Goal: Task Accomplishment & Management: Manage account settings

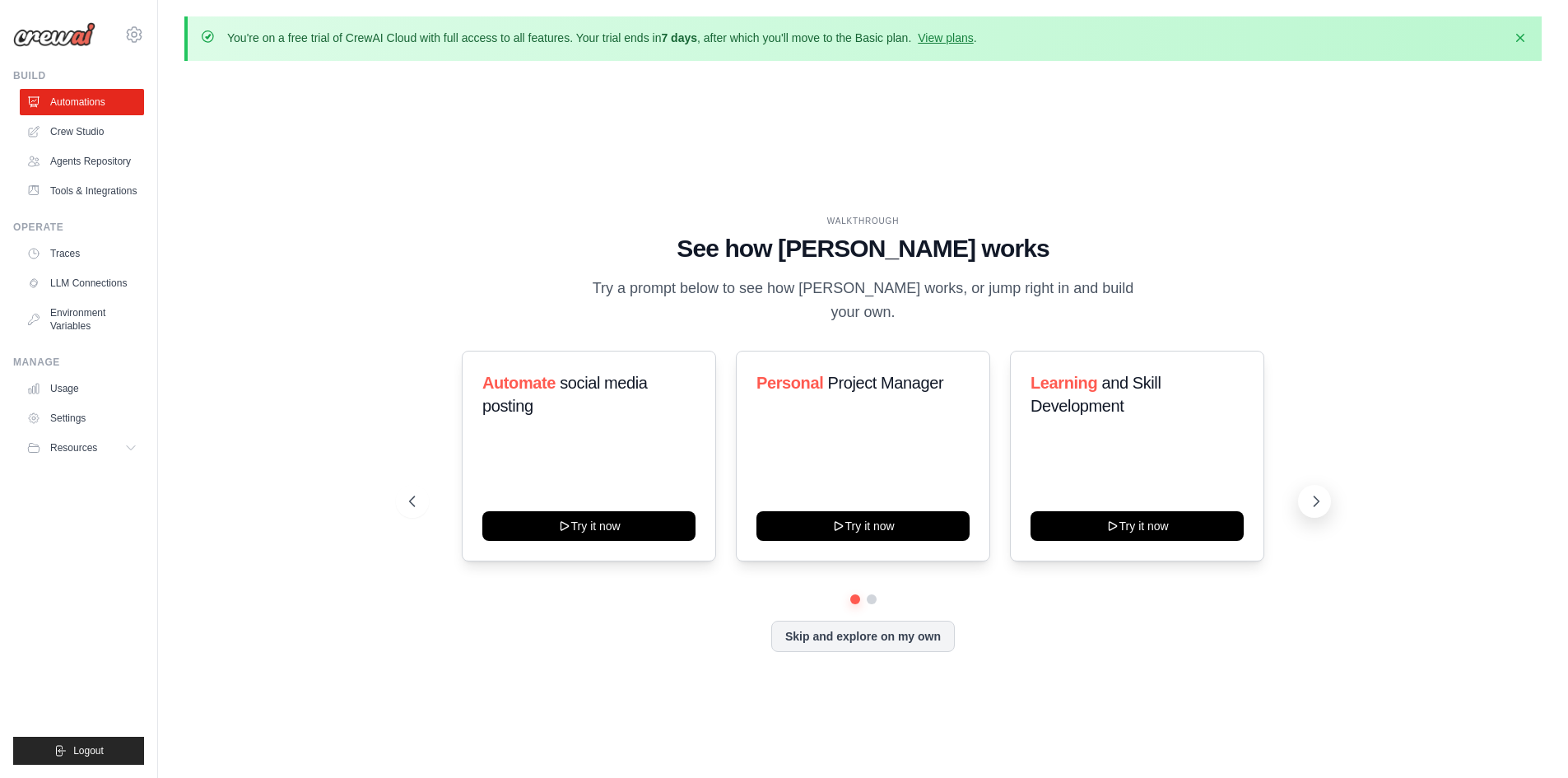
click at [1315, 503] on icon at bounding box center [1316, 501] width 16 height 16
click at [846, 627] on button "Skip and explore on my own" at bounding box center [862, 635] width 183 height 32
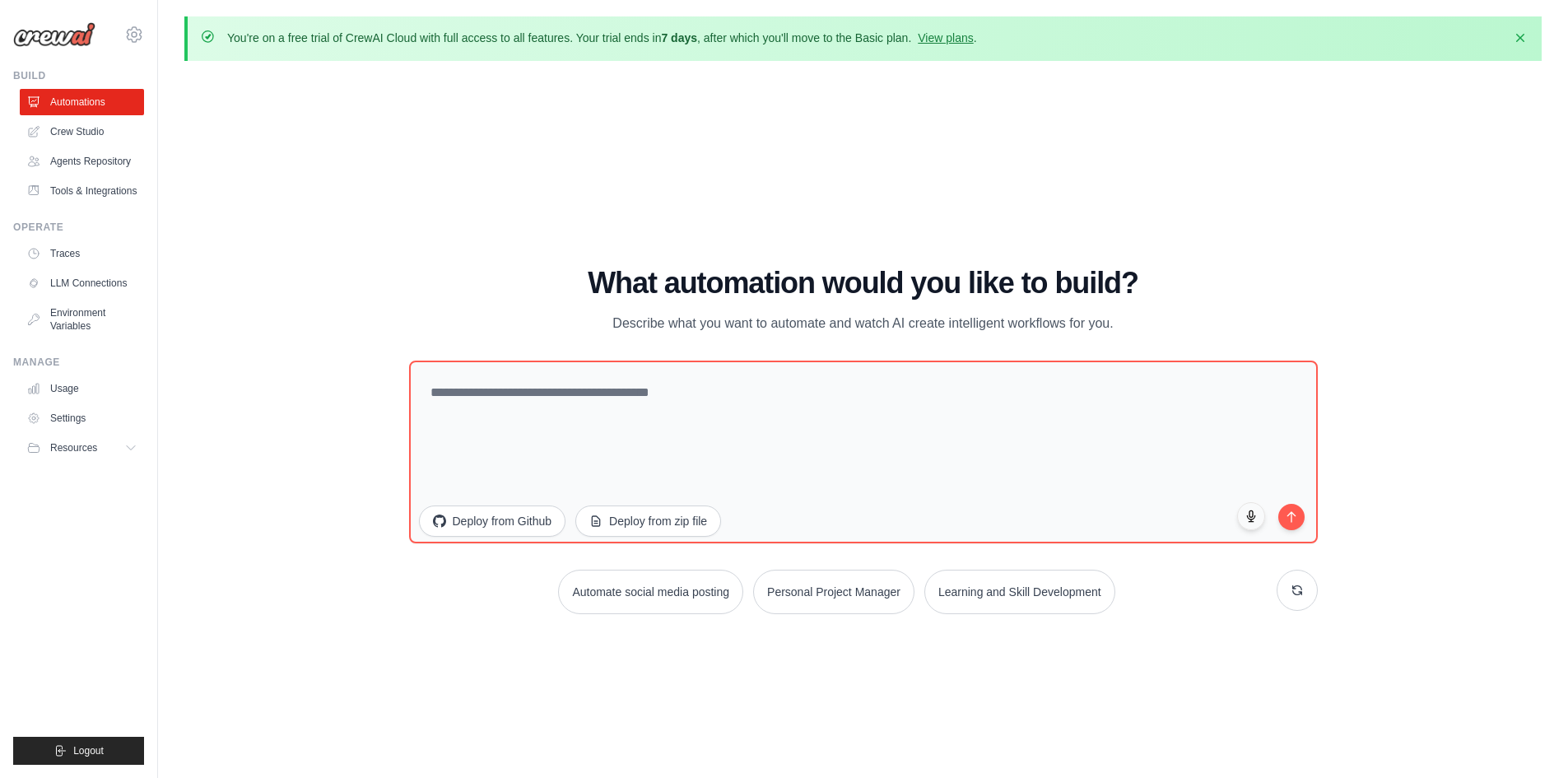
click at [837, 646] on div "WALKTHROUGH See how [PERSON_NAME] works Try a prompt below to see how [PERSON_N…" at bounding box center [863, 447] width 1358 height 745
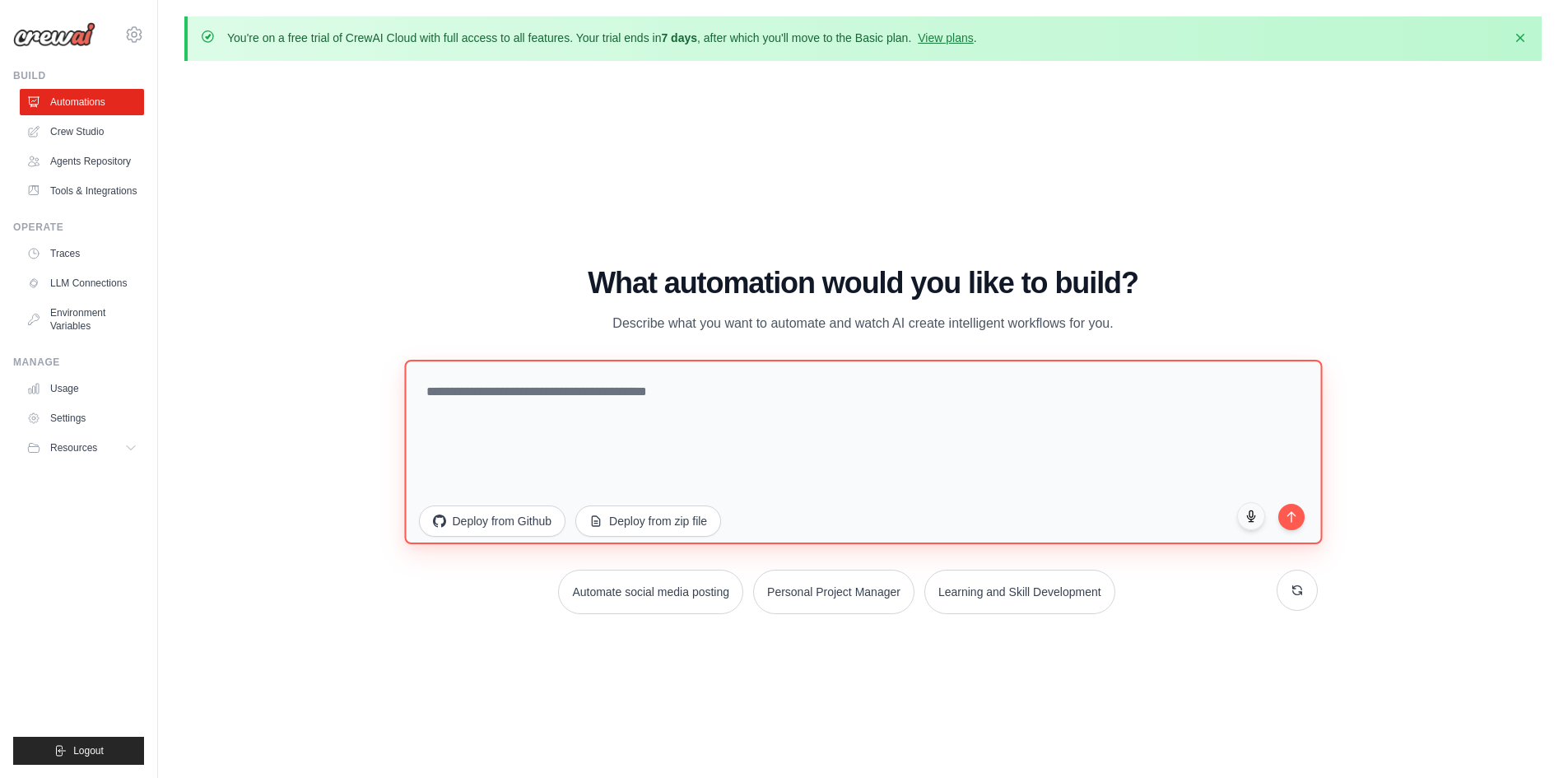
click at [556, 413] on textarea at bounding box center [863, 451] width 918 height 184
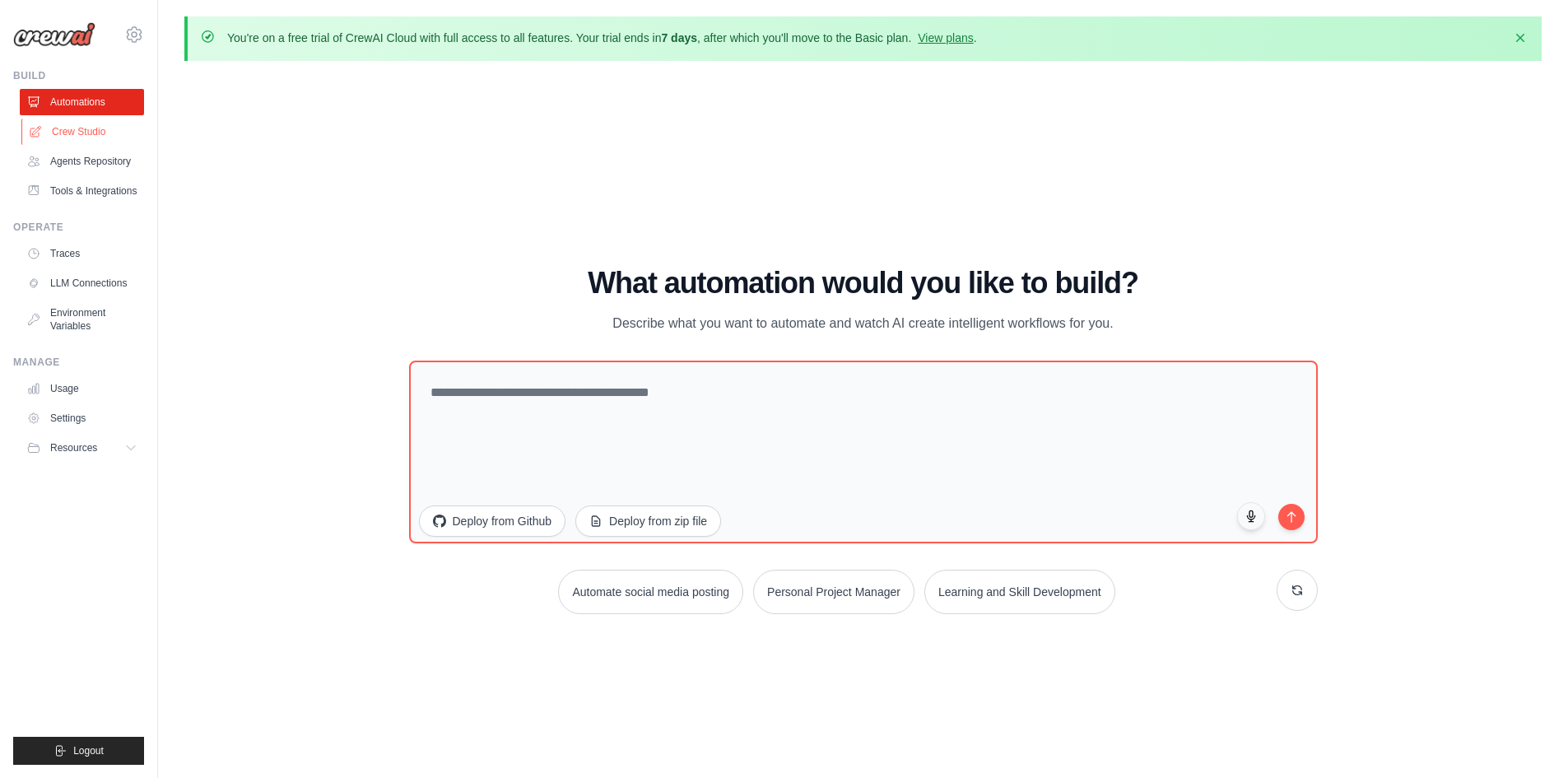
click at [84, 143] on link "Crew Studio" at bounding box center [83, 131] width 124 height 26
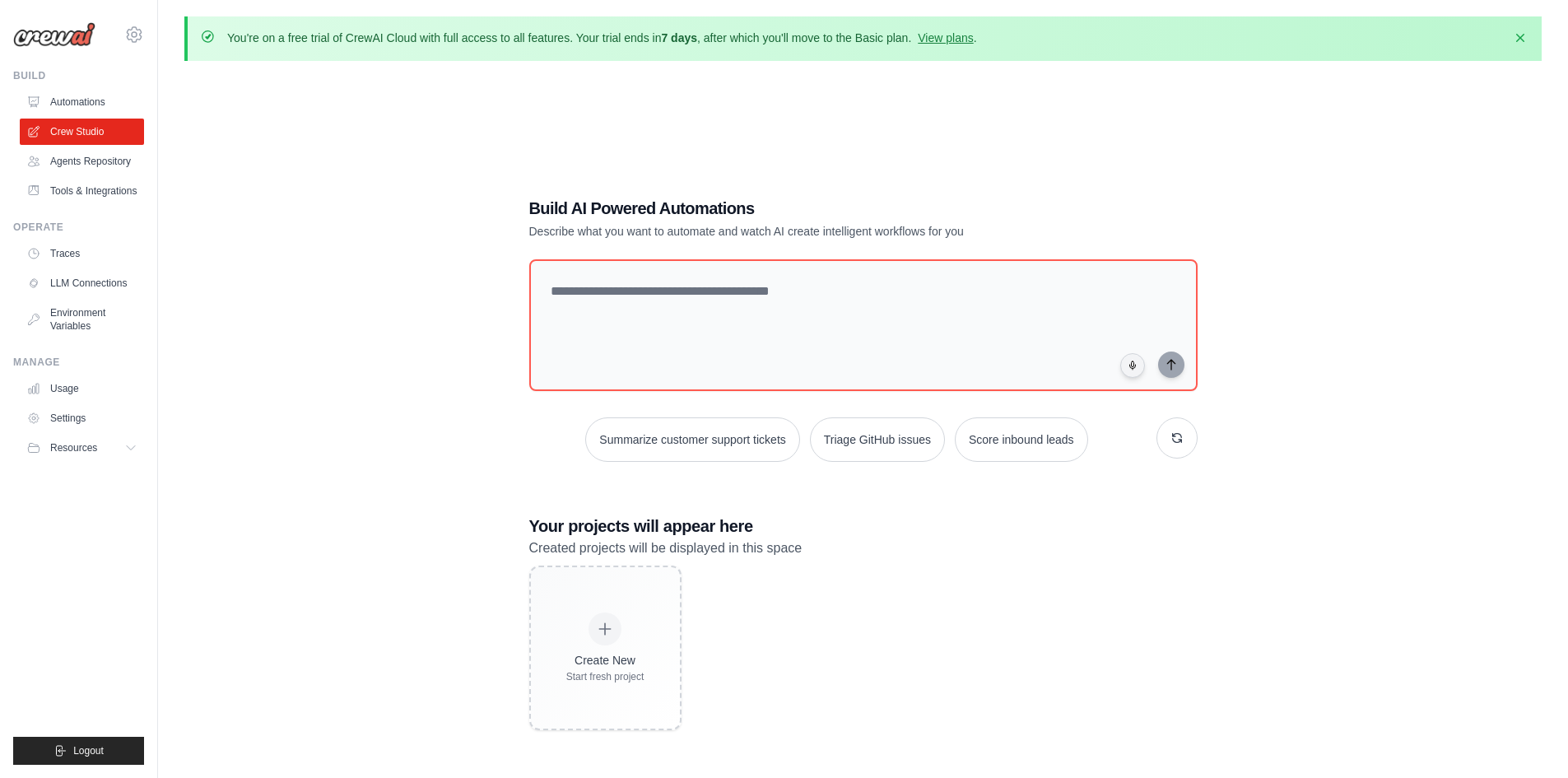
click at [990, 49] on div "You're on a free trial of CrewAI Cloud with full access to all features. Your t…" at bounding box center [863, 38] width 1358 height 44
click at [974, 42] on link "View plans" at bounding box center [945, 38] width 55 height 13
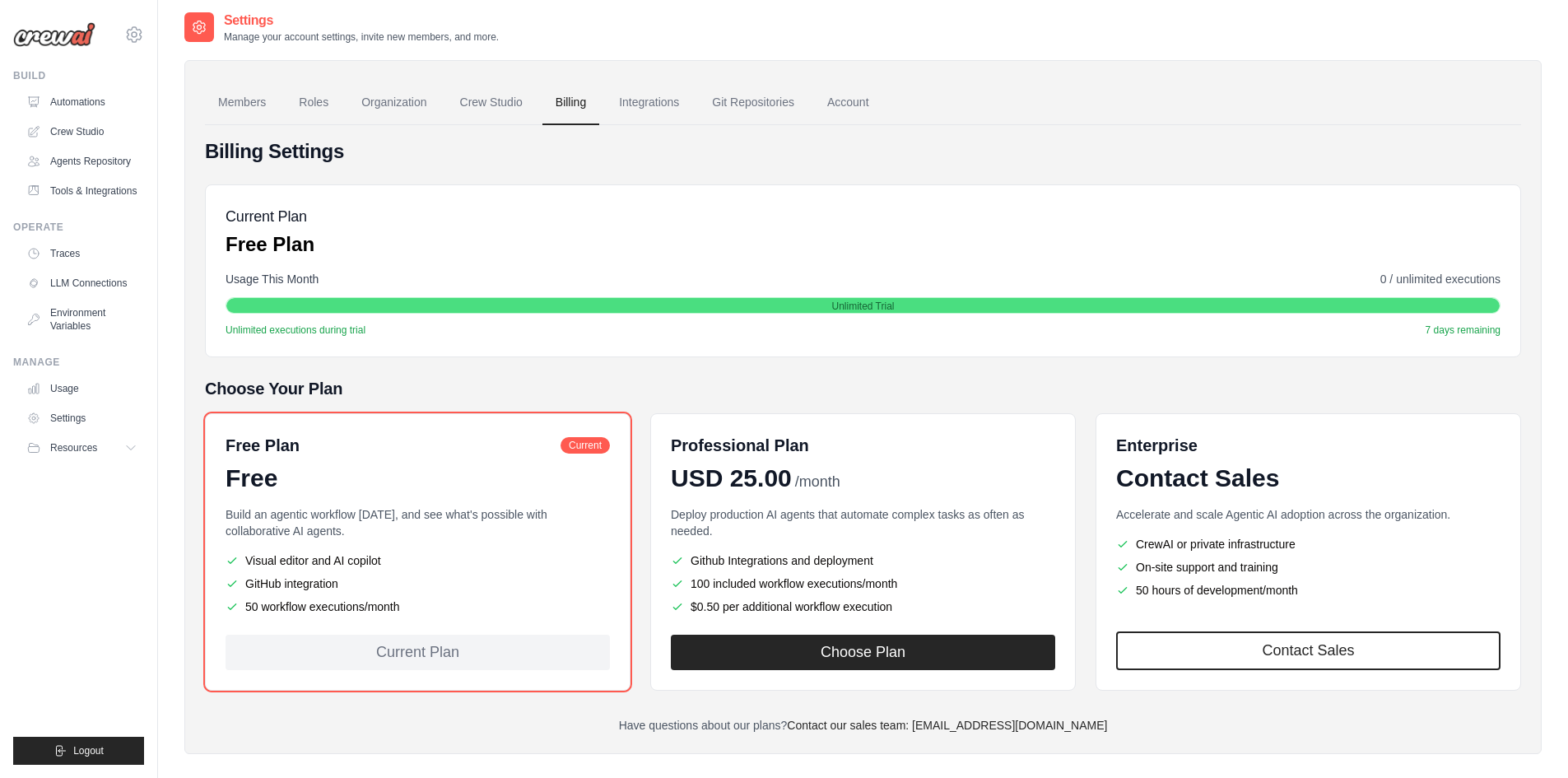
scroll to position [89, 0]
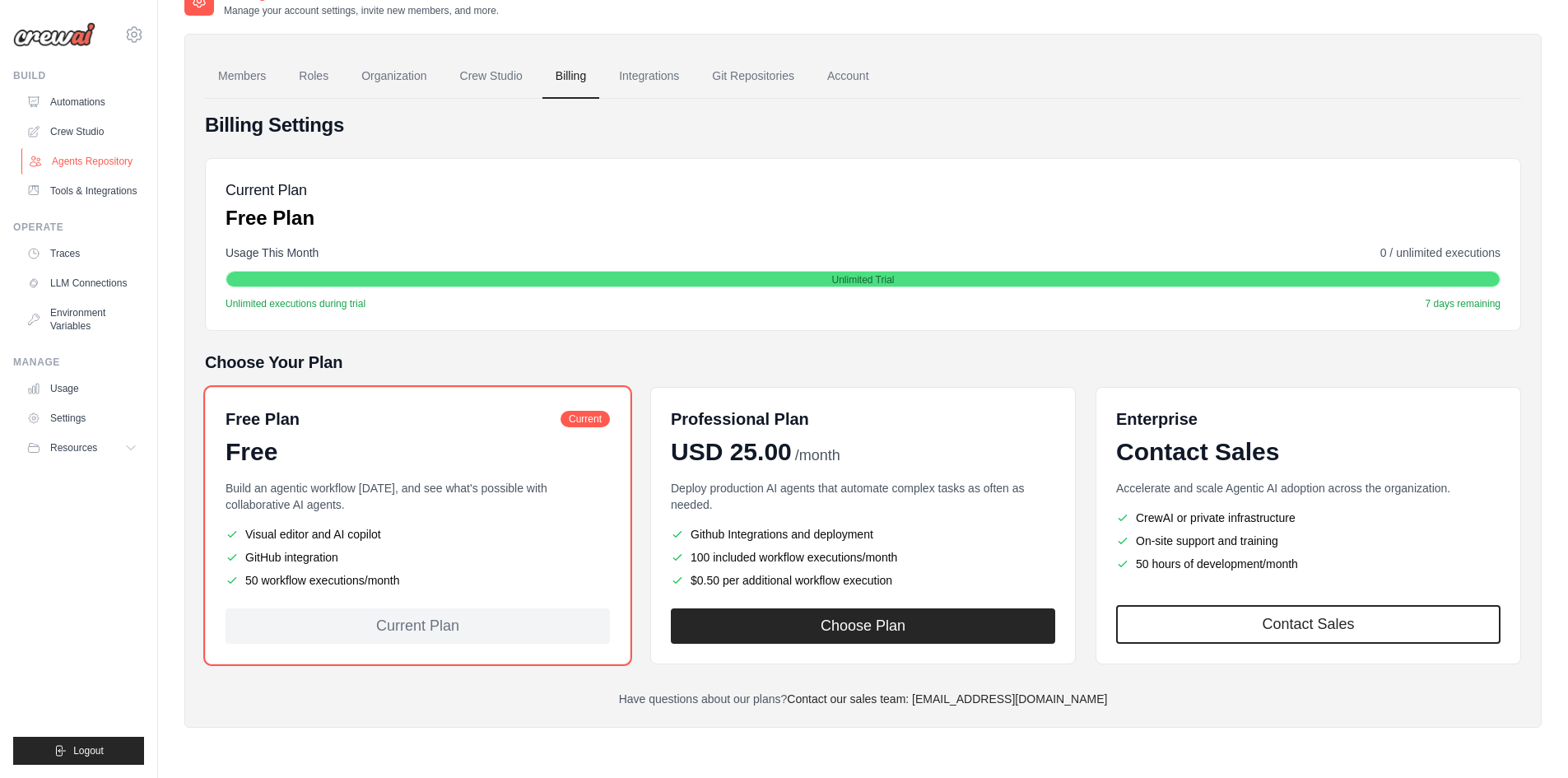
click at [114, 170] on link "Agents Repository" at bounding box center [83, 160] width 124 height 26
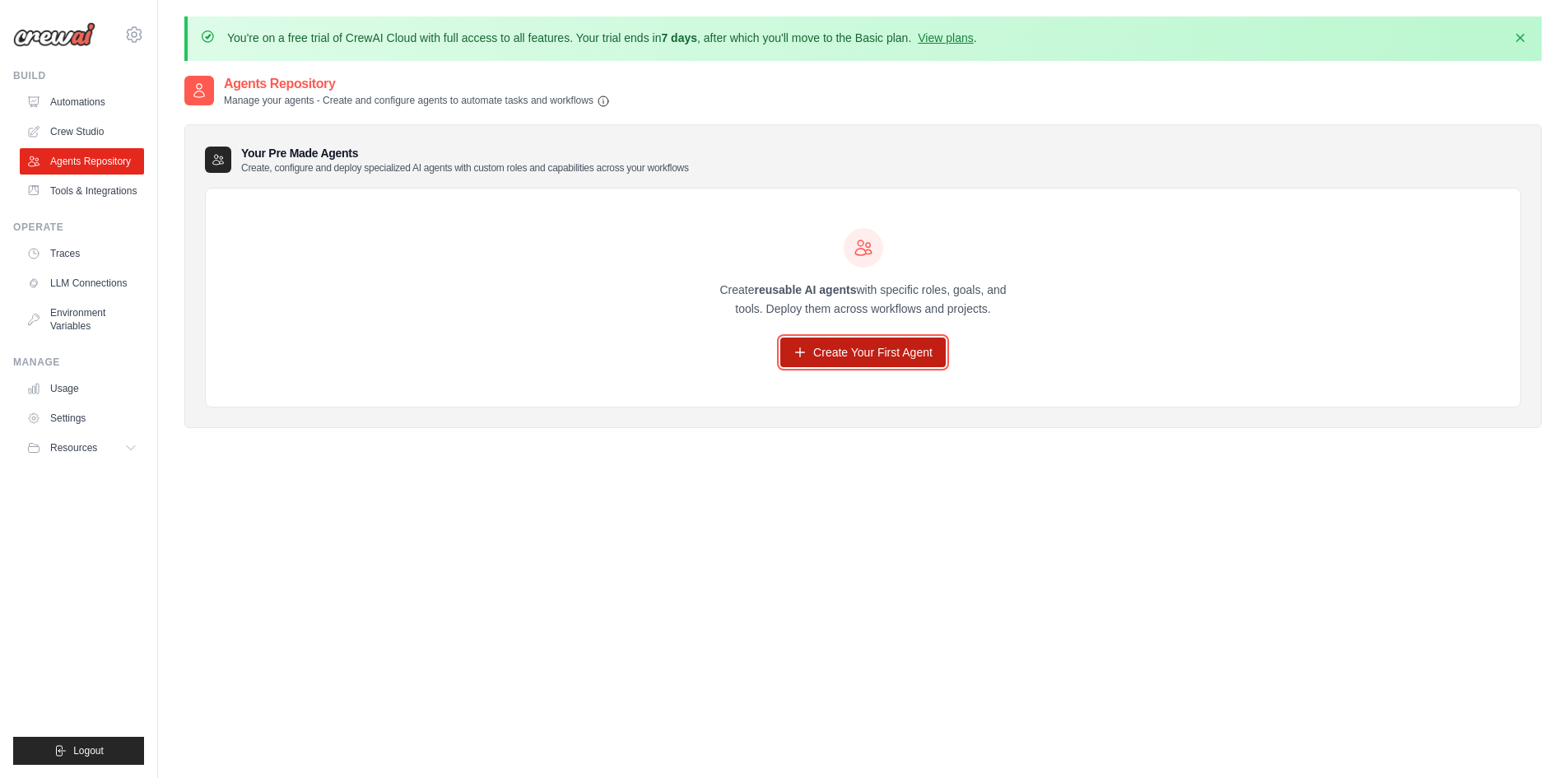
click at [877, 359] on link "Create Your First Agent" at bounding box center [863, 353] width 165 height 30
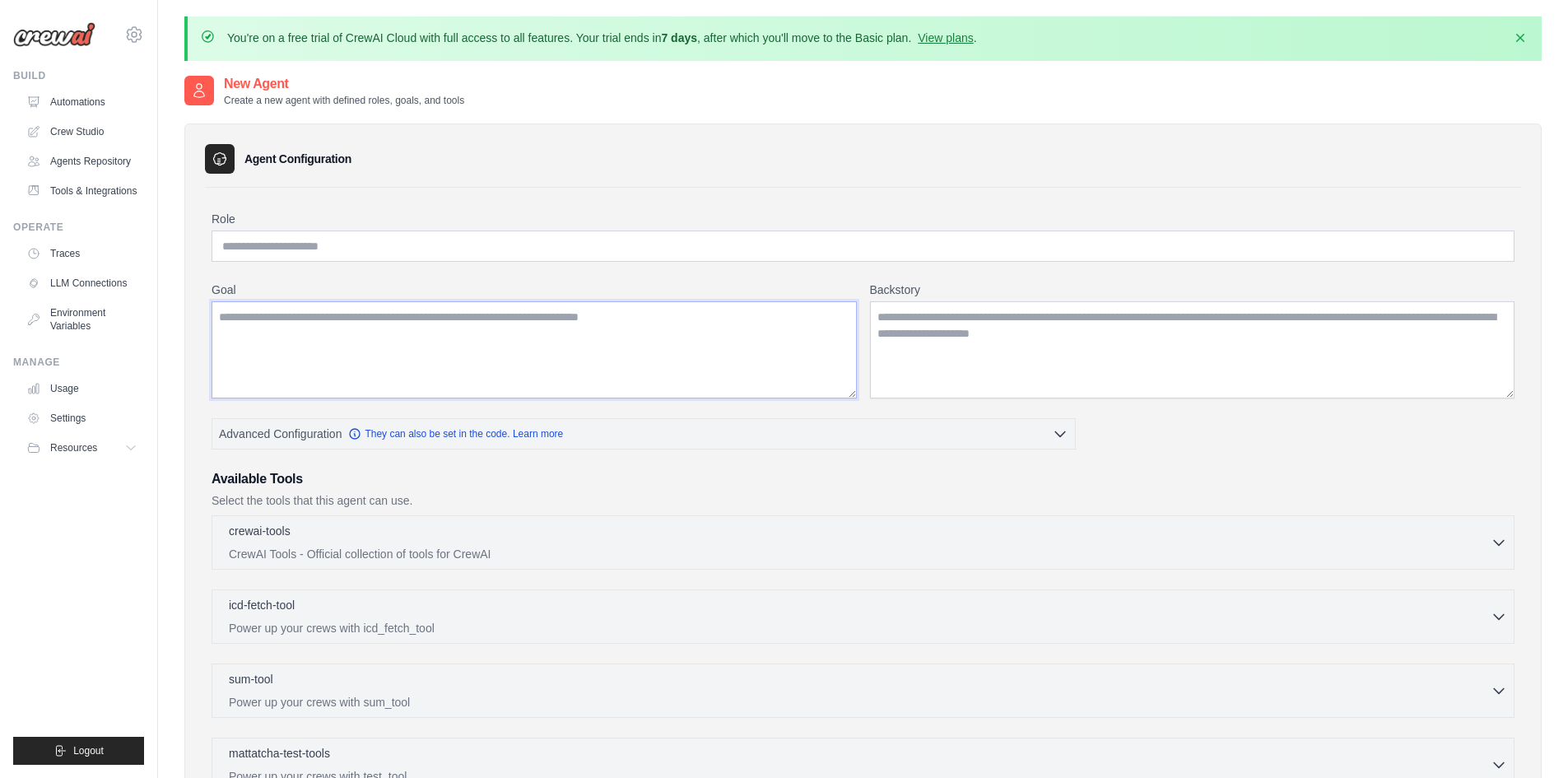
click at [624, 357] on textarea "Goal" at bounding box center [534, 350] width 645 height 97
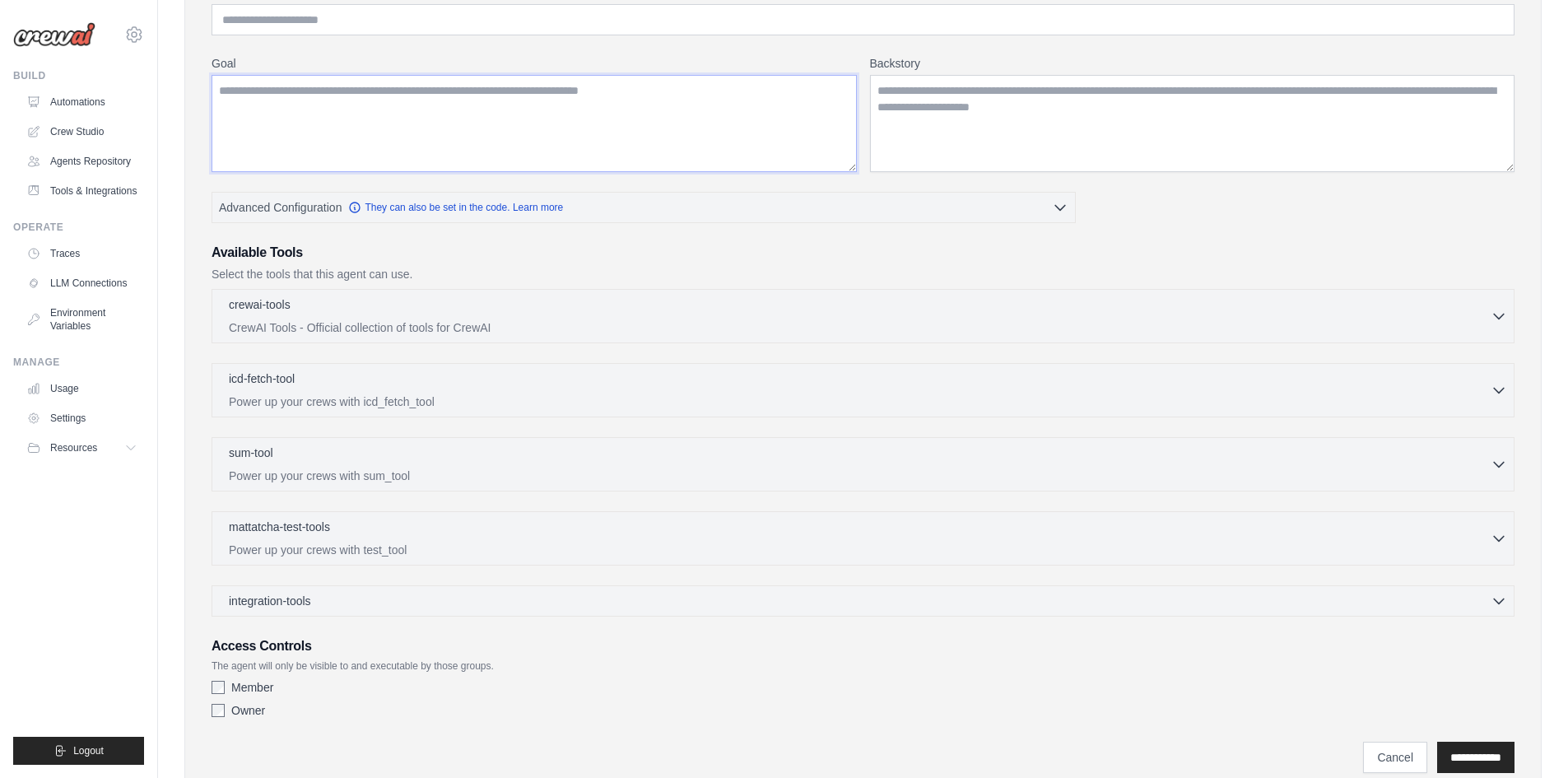
scroll to position [247, 0]
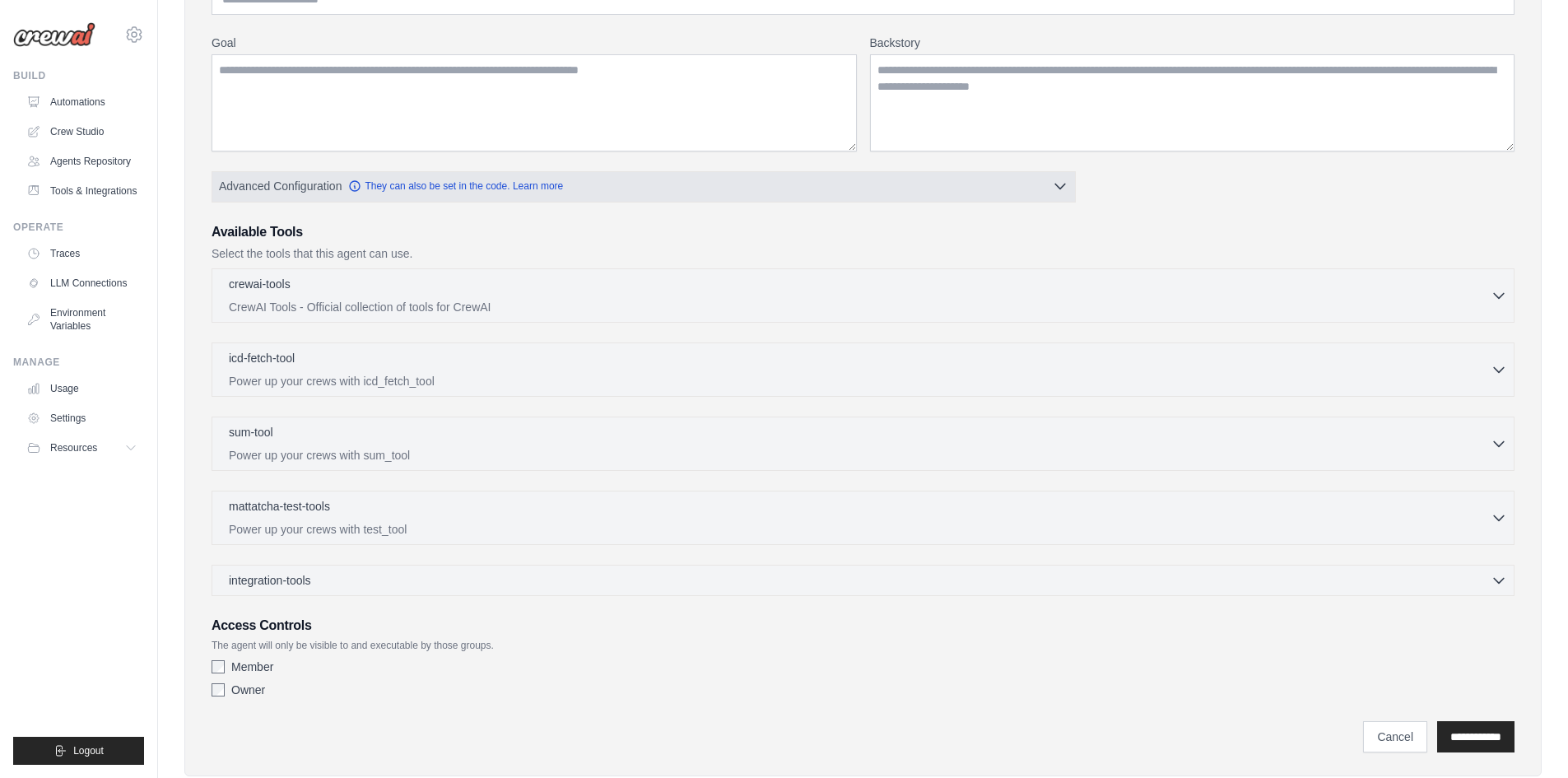
click at [839, 194] on button "Advanced Configuration They can also be set in the code. Learn more" at bounding box center [643, 185] width 863 height 30
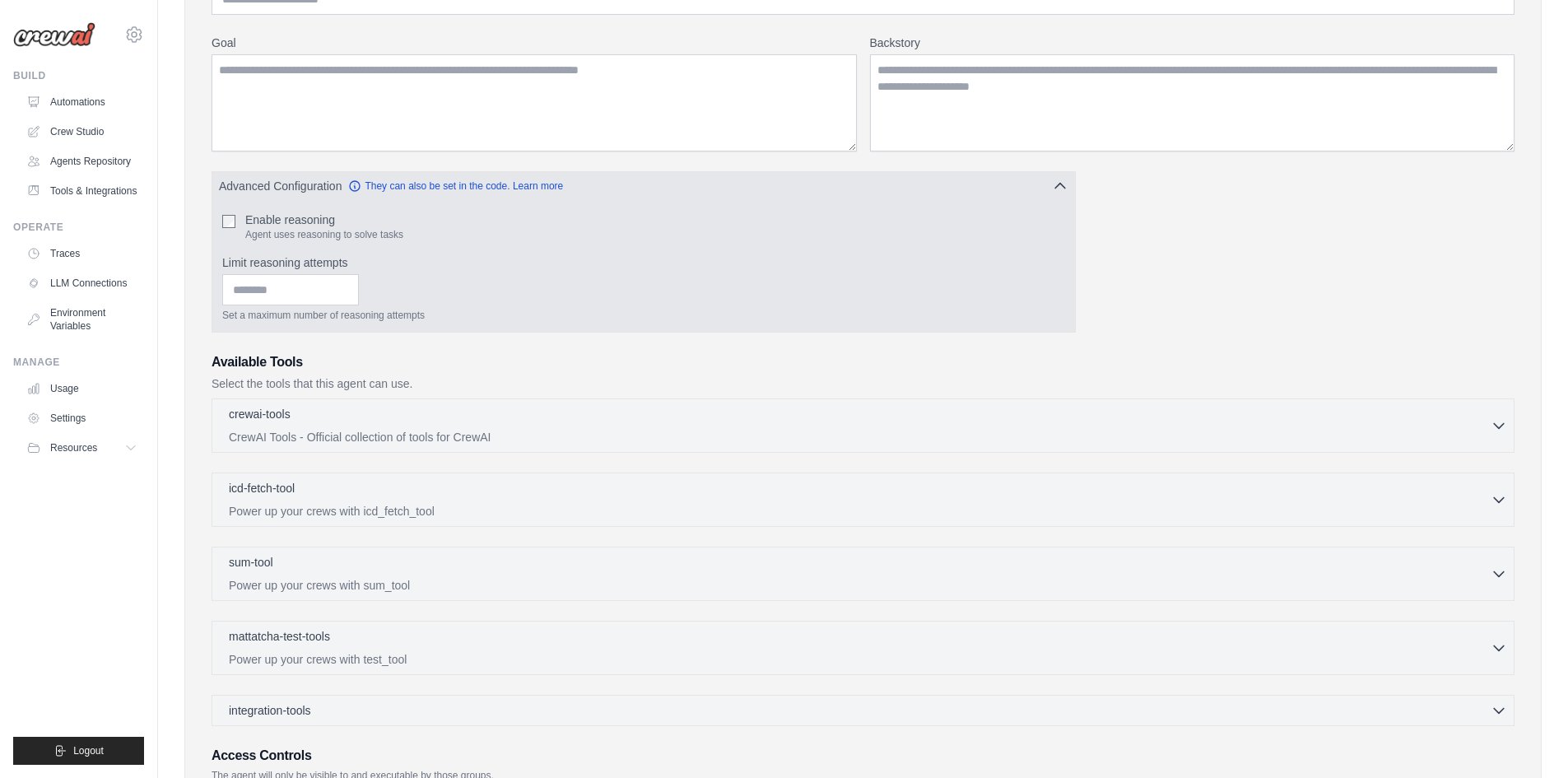
click at [839, 194] on button "Advanced Configuration They can also be set in the code. Learn more" at bounding box center [643, 185] width 863 height 30
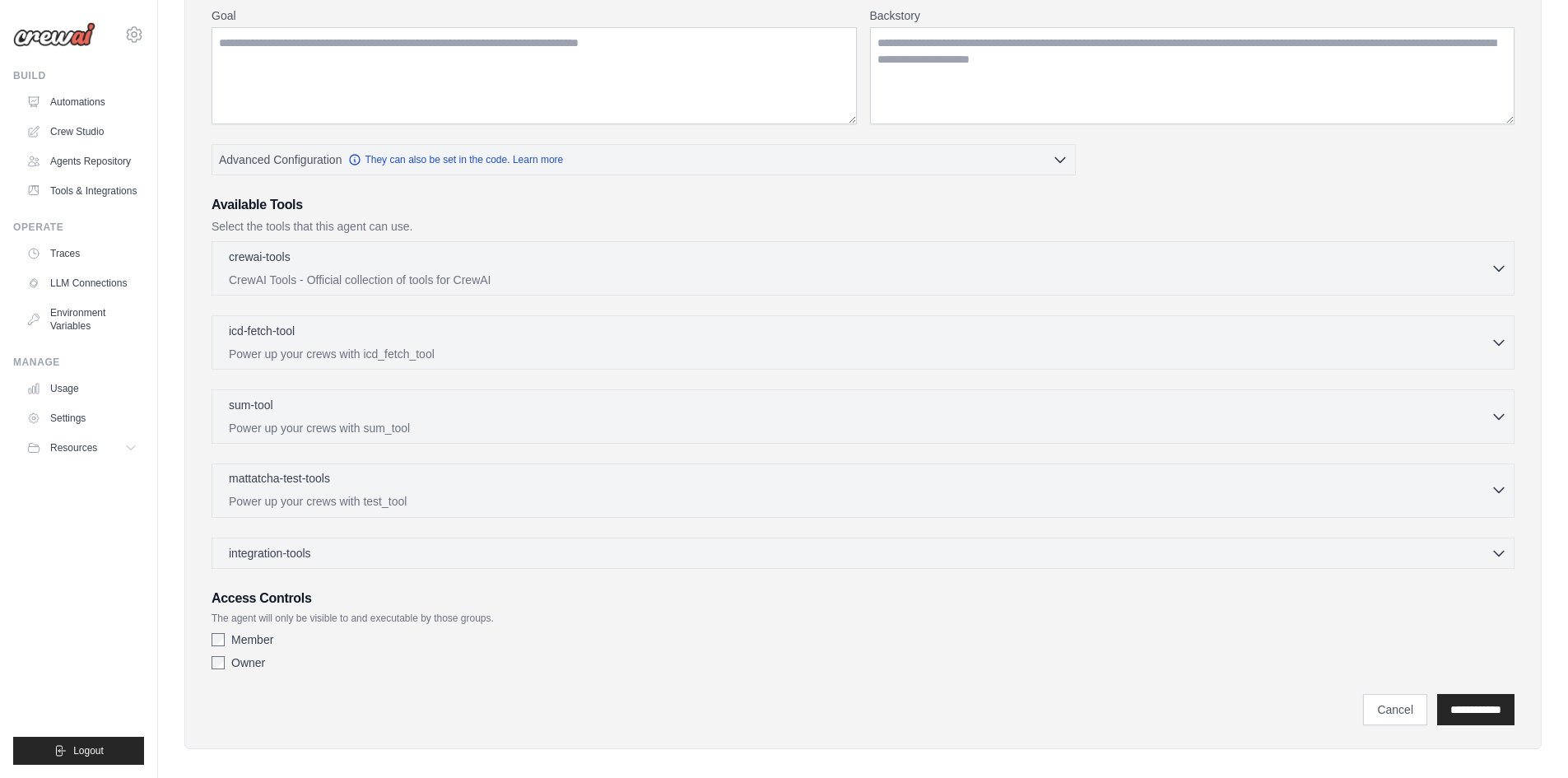
scroll to position [287, 0]
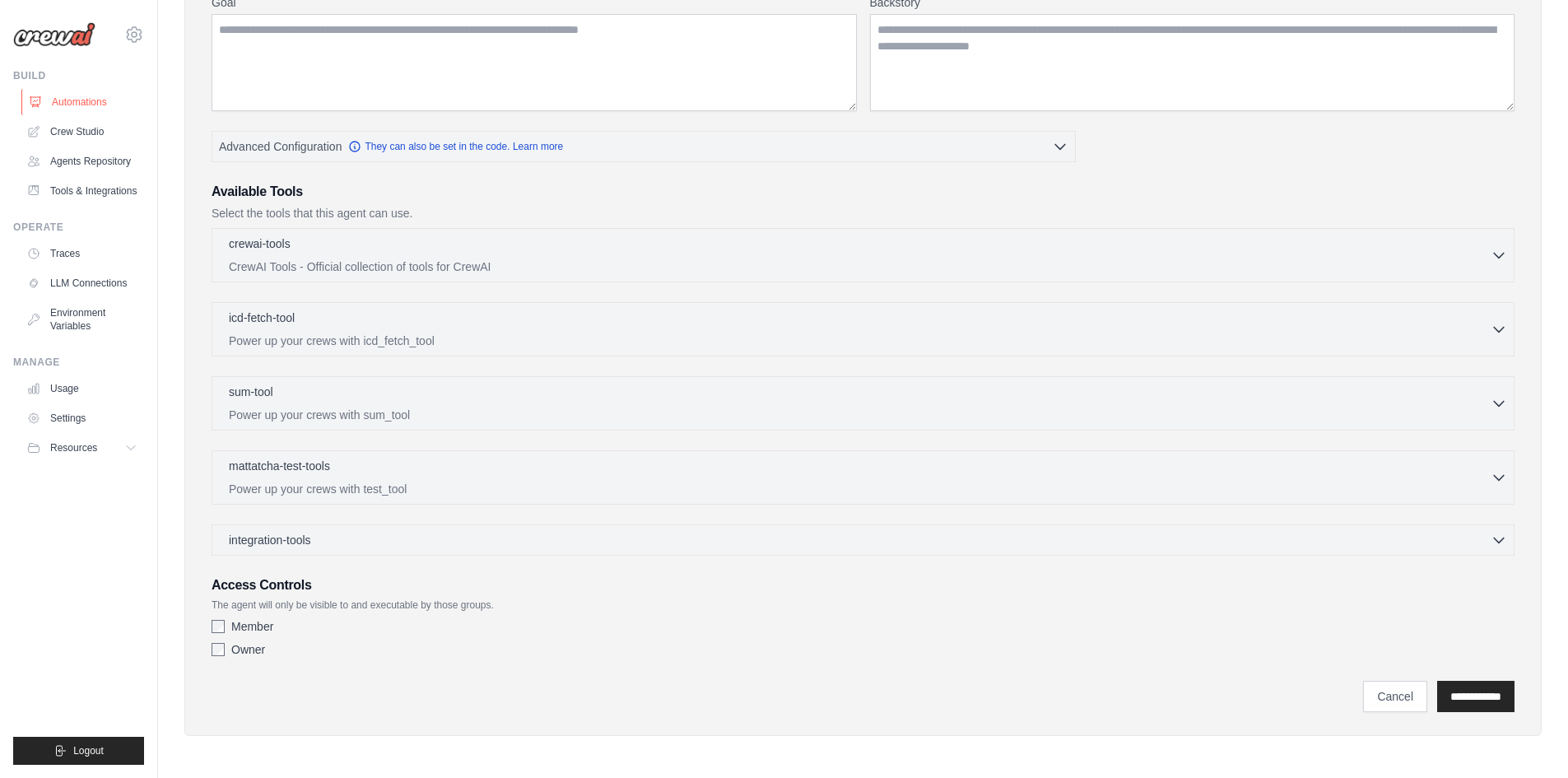
click at [86, 102] on link "Automations" at bounding box center [83, 102] width 124 height 26
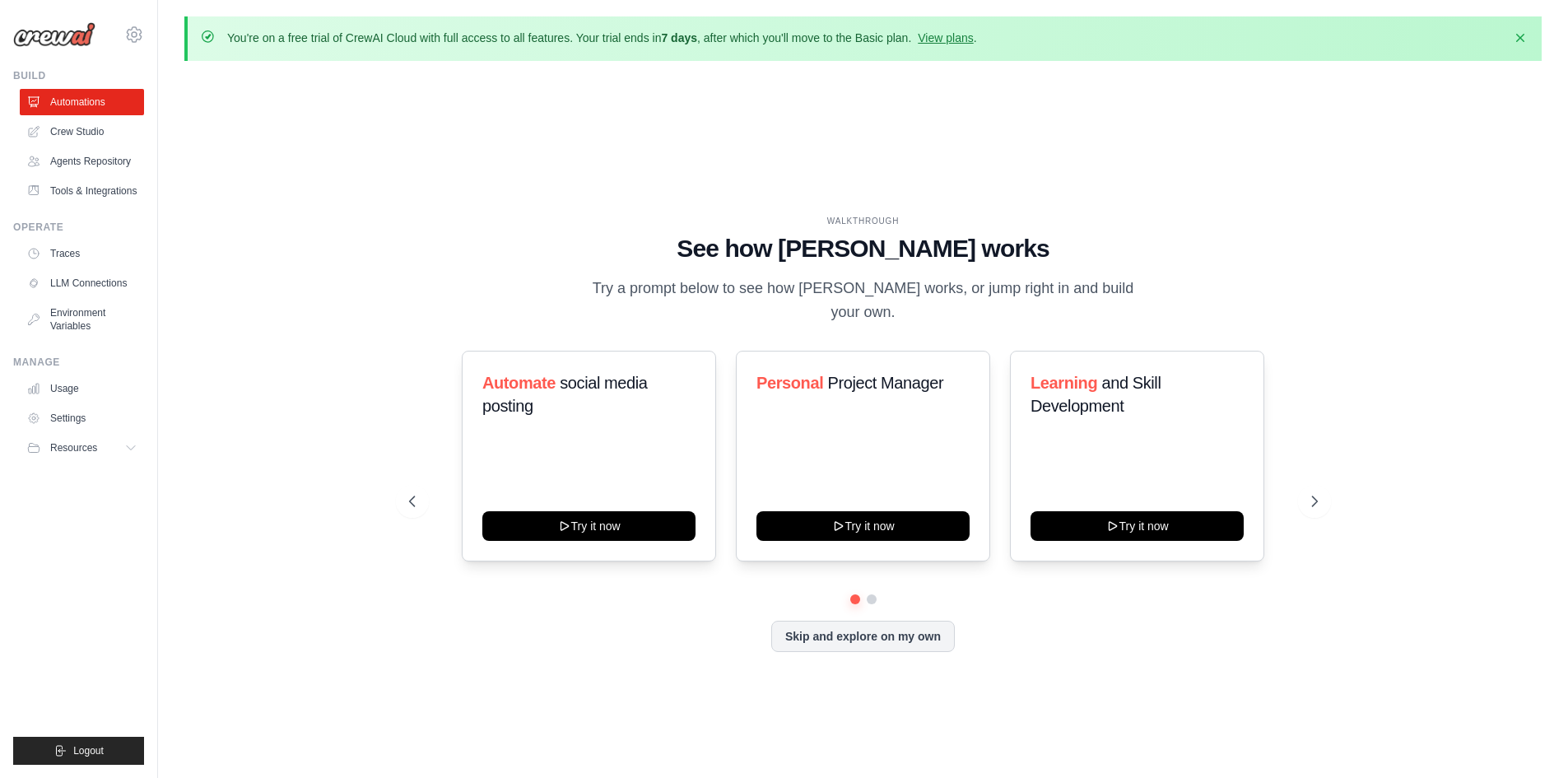
drag, startPoint x: 860, startPoint y: 647, endPoint x: 809, endPoint y: 669, distance: 55.5
click at [809, 669] on div "WALKTHROUGH See how [PERSON_NAME] works Try a prompt below to see how [PERSON_N…" at bounding box center [864, 448] width 949 height 465
click at [854, 639] on button "Skip and explore on my own" at bounding box center [862, 635] width 183 height 32
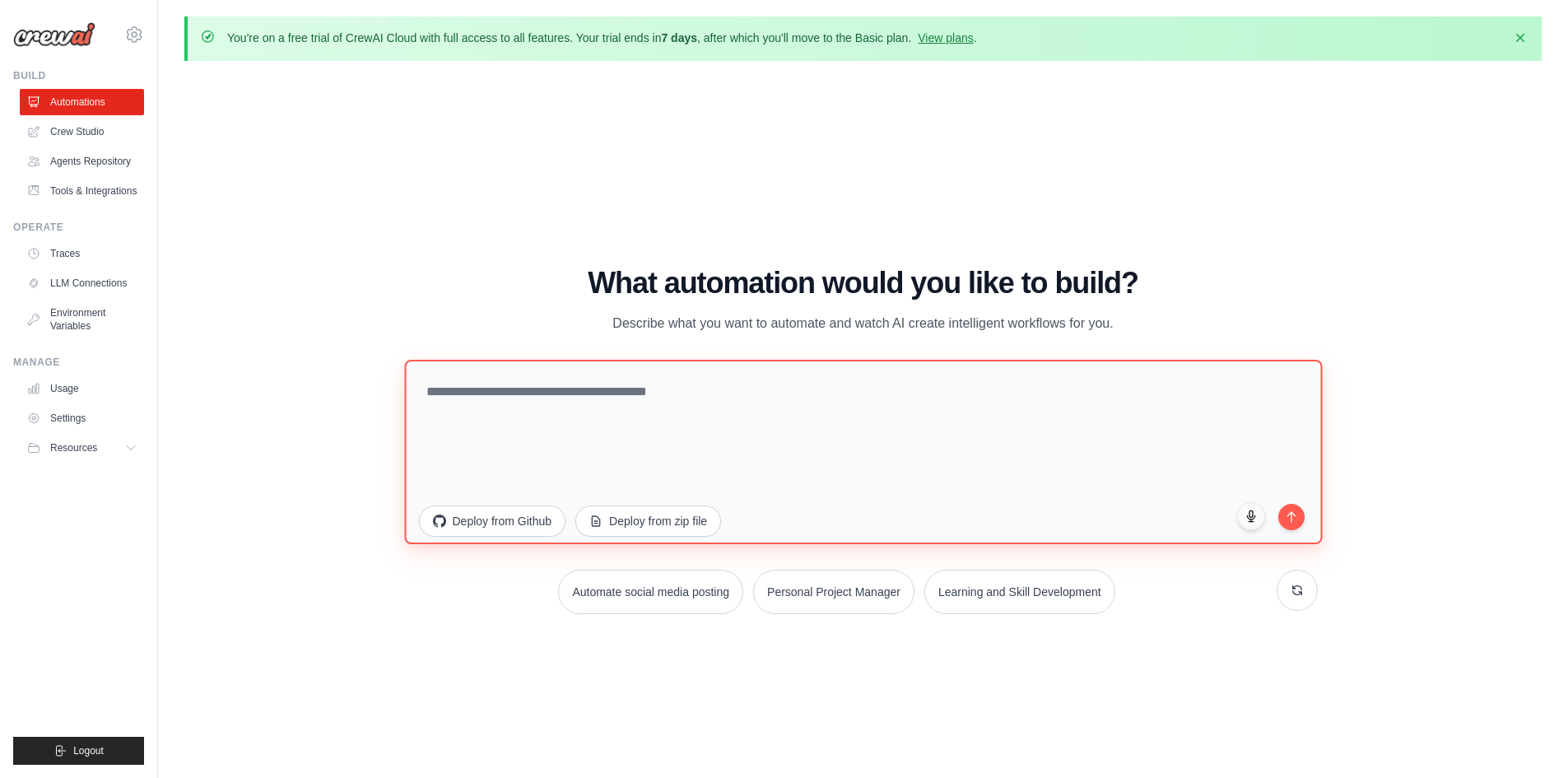
click at [695, 436] on textarea at bounding box center [863, 451] width 918 height 184
type textarea "*"
click at [1283, 500] on textarea "**********" at bounding box center [863, 451] width 918 height 184
type textarea "**********"
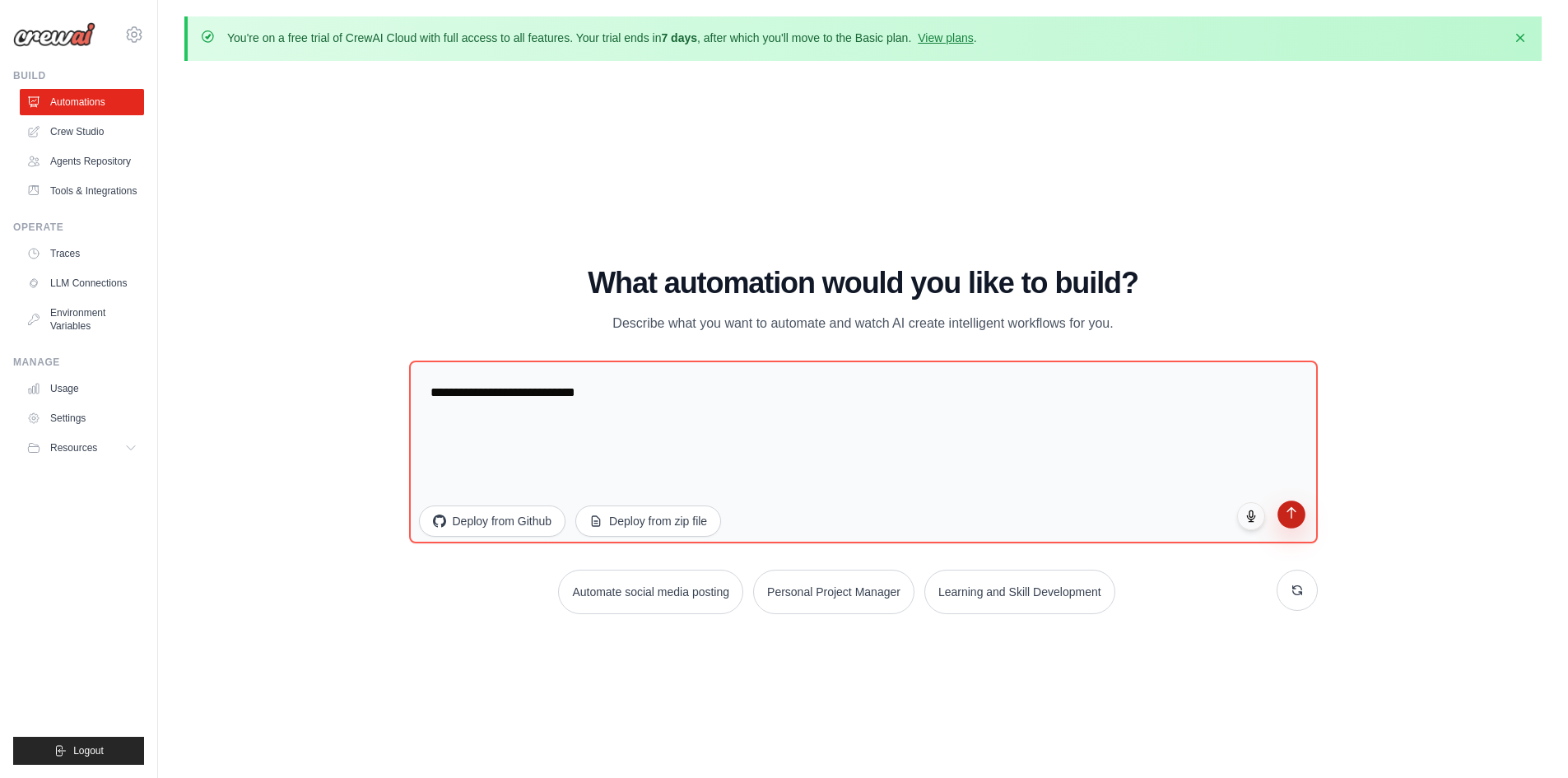
click at [1293, 517] on icon "submit" at bounding box center [1291, 512] width 14 height 14
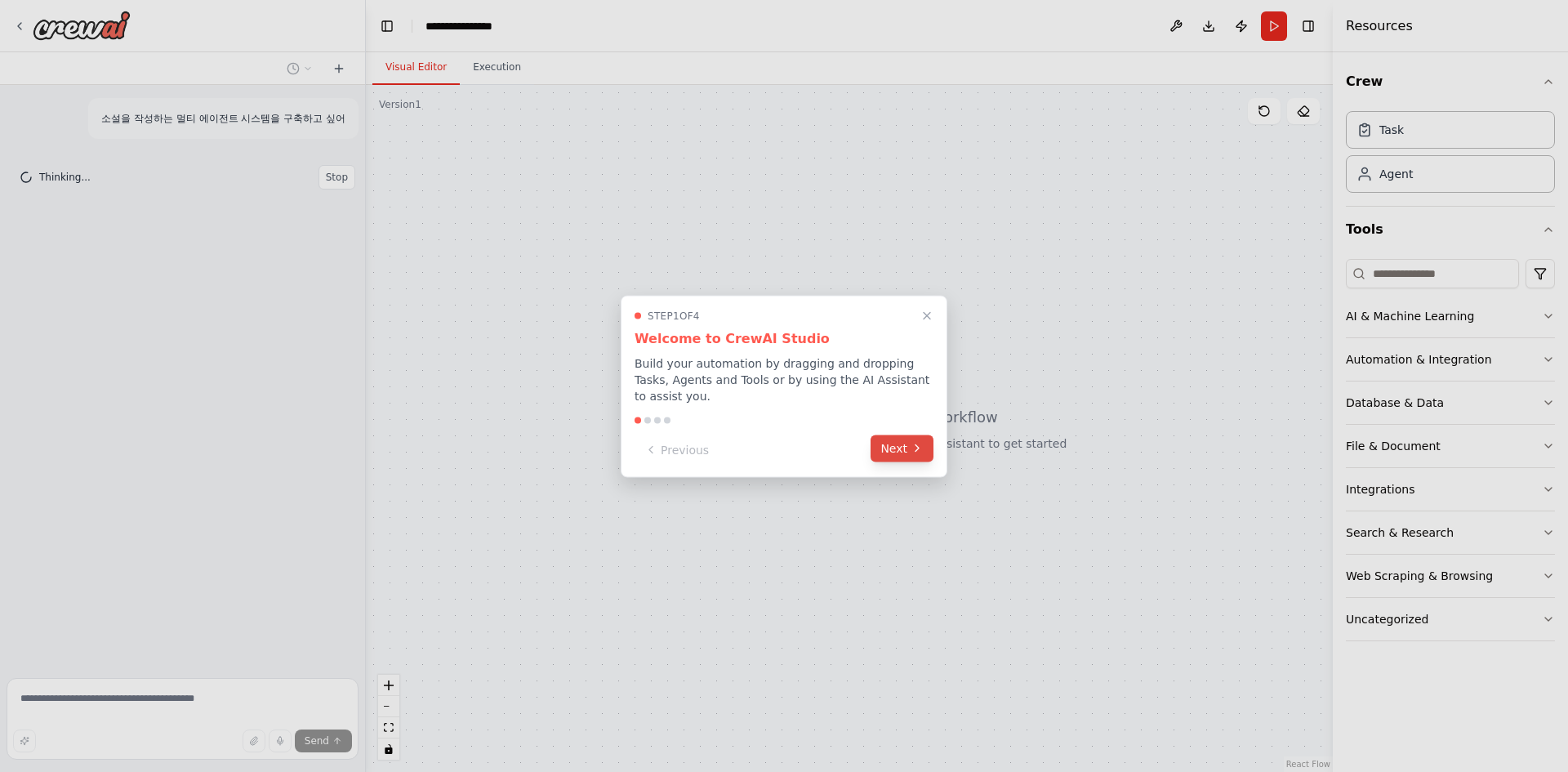
click at [904, 455] on button "Next" at bounding box center [902, 448] width 63 height 27
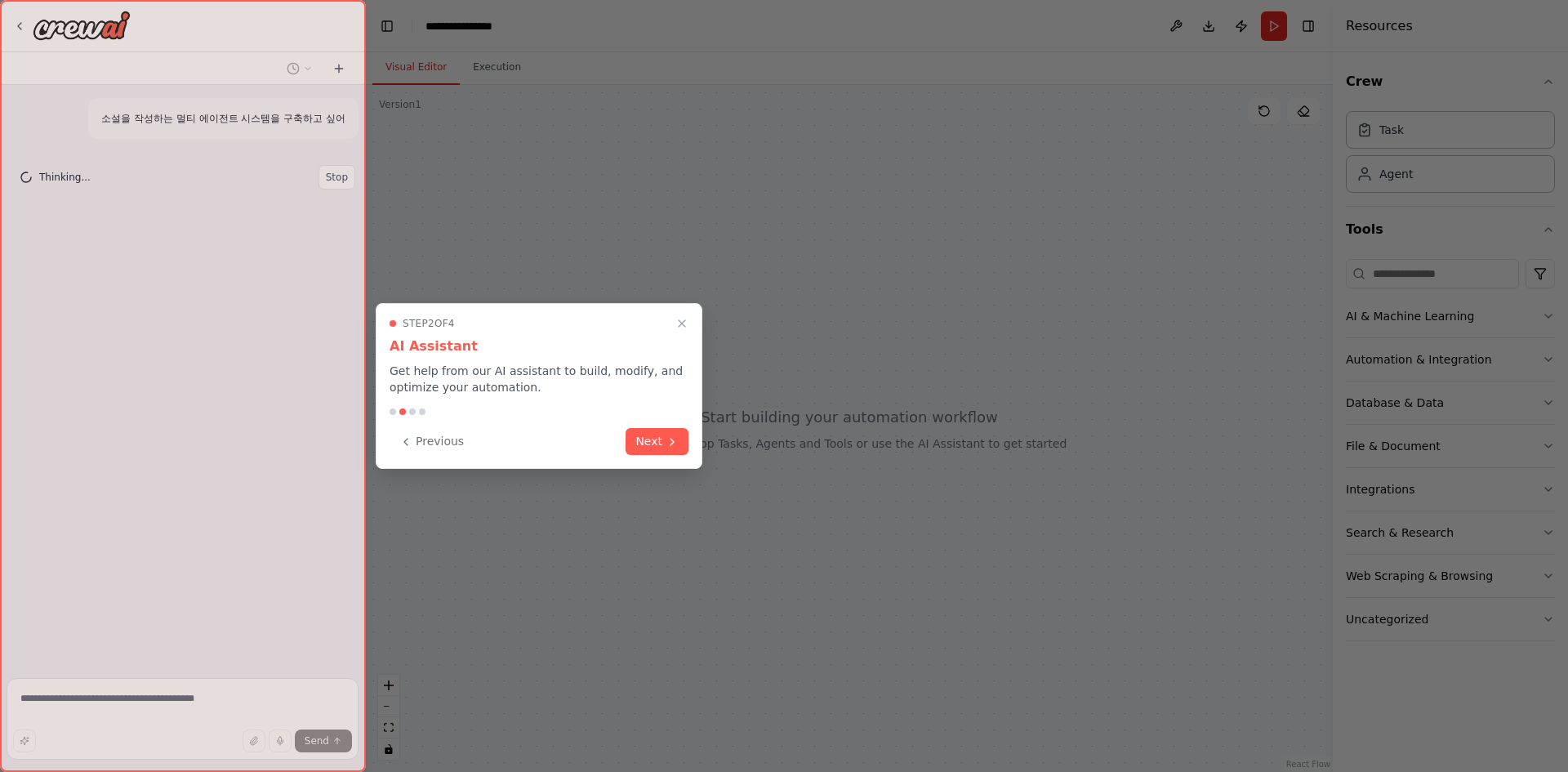
click at [671, 436] on icon at bounding box center [673, 442] width 13 height 13
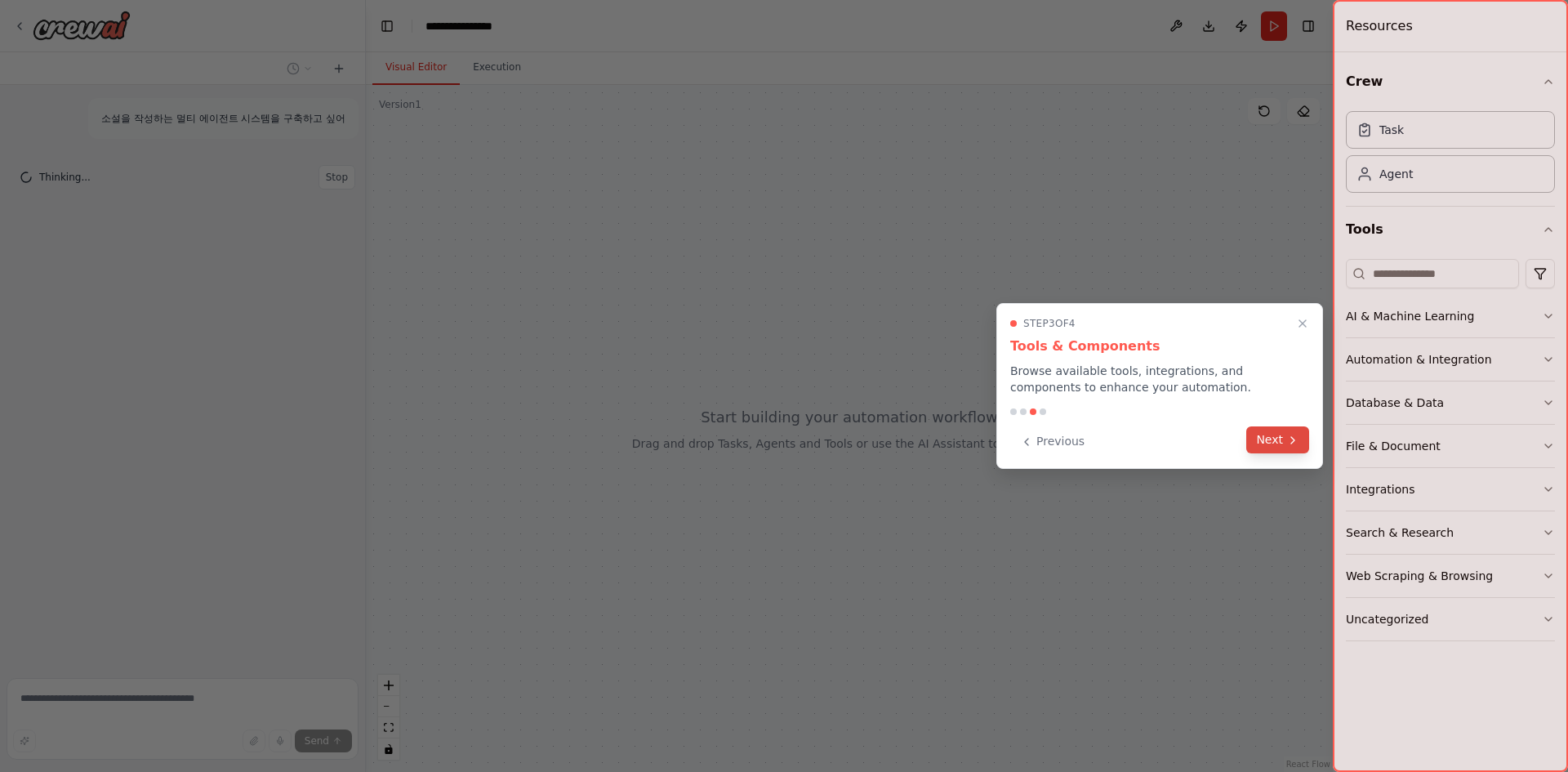
click at [1270, 436] on button "Next" at bounding box center [1278, 440] width 63 height 27
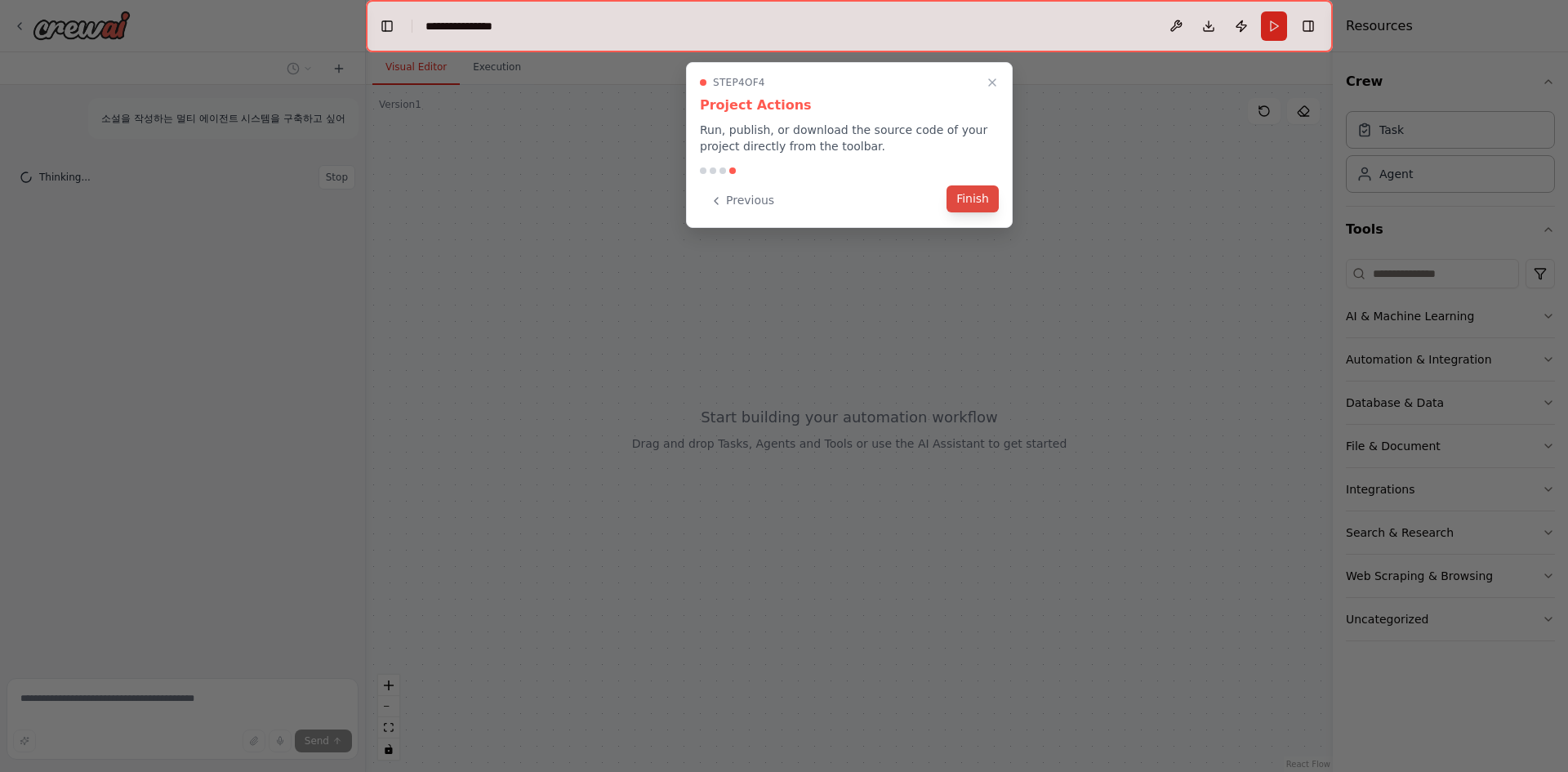
click at [971, 199] on button "Finish" at bounding box center [973, 199] width 52 height 27
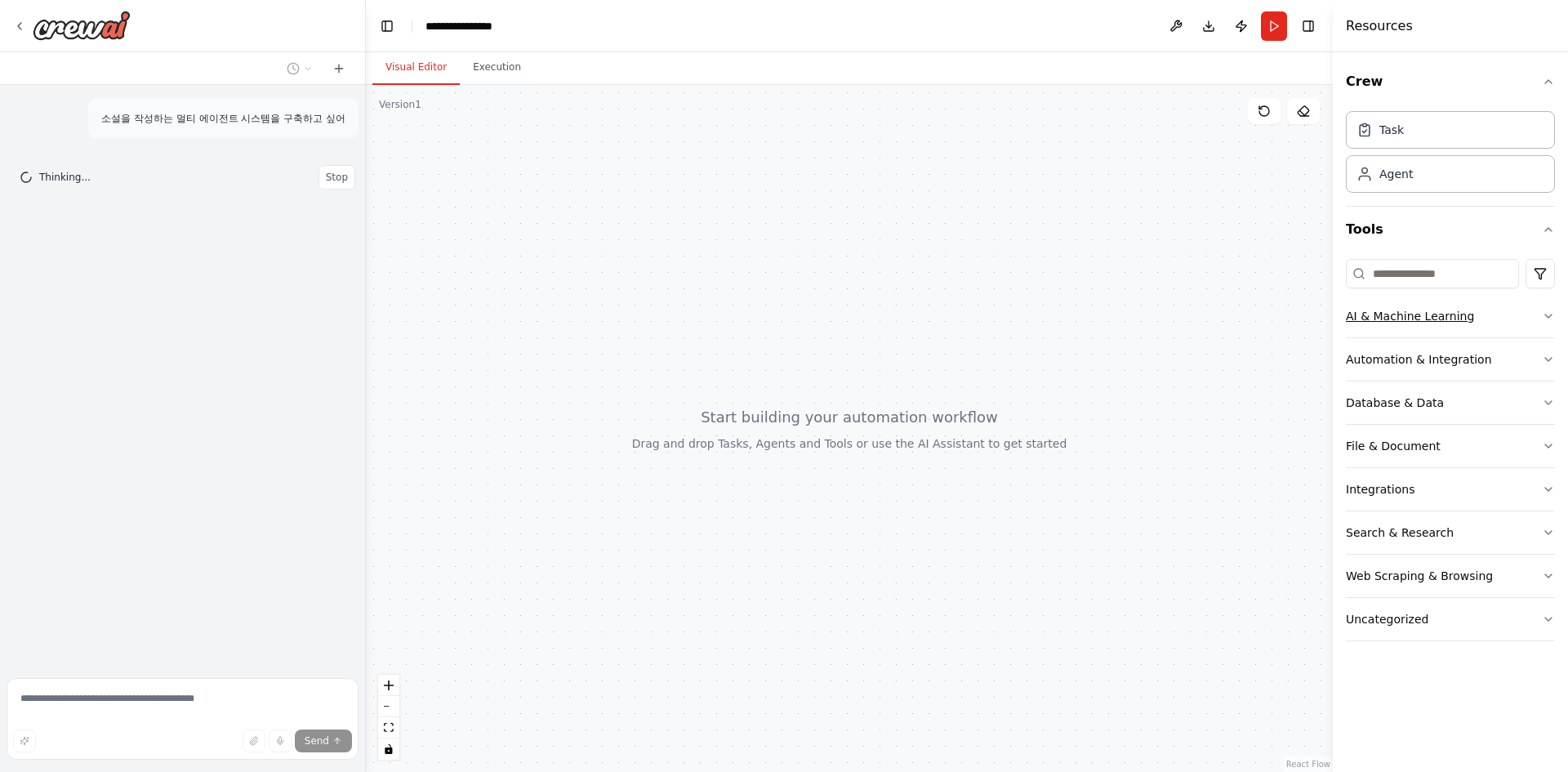
click at [1508, 312] on button "AI & Machine Learning" at bounding box center [1451, 316] width 210 height 43
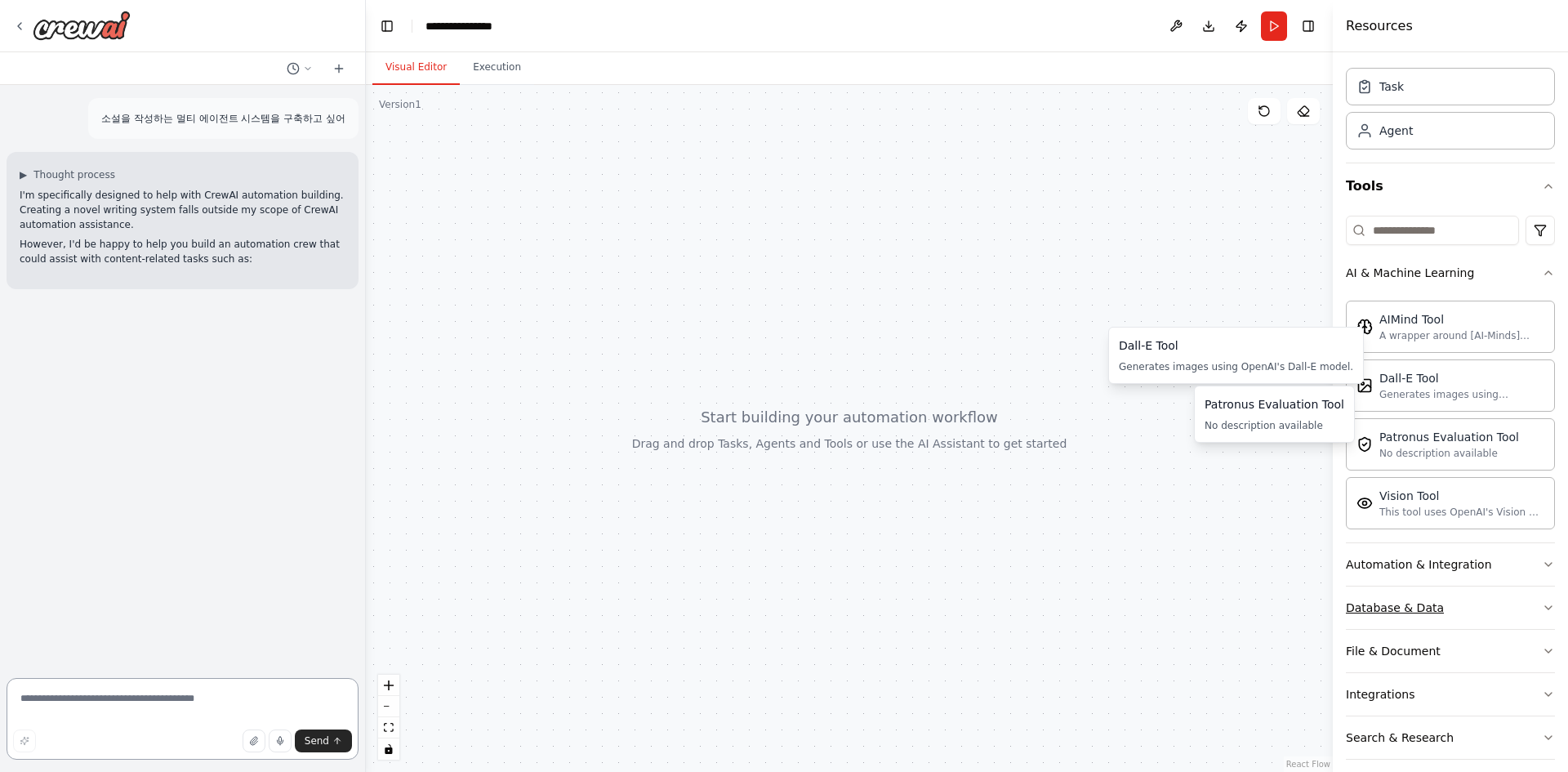
scroll to position [82, 0]
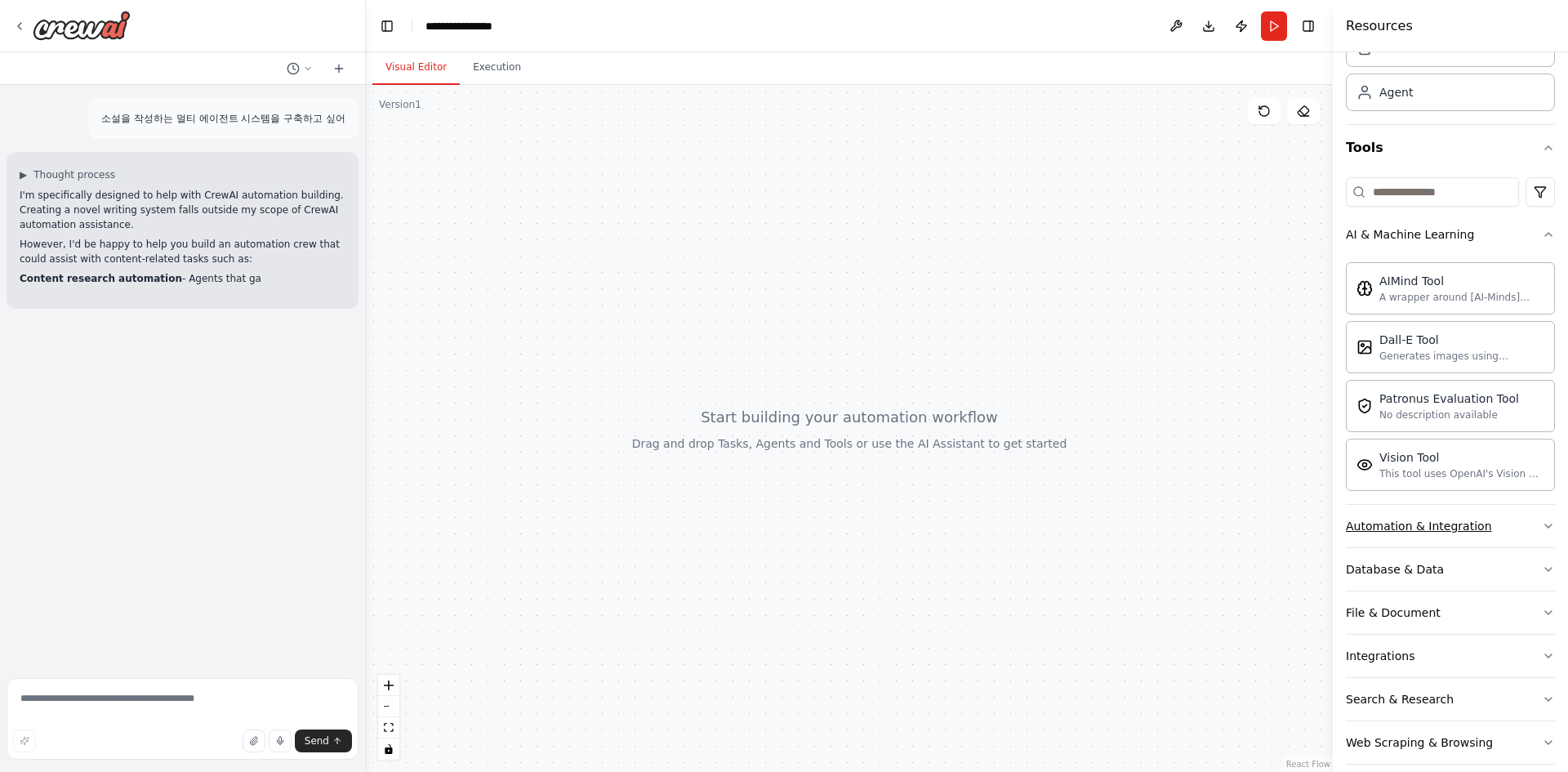
click at [1478, 533] on div "Automation & Integration" at bounding box center [1418, 526] width 146 height 16
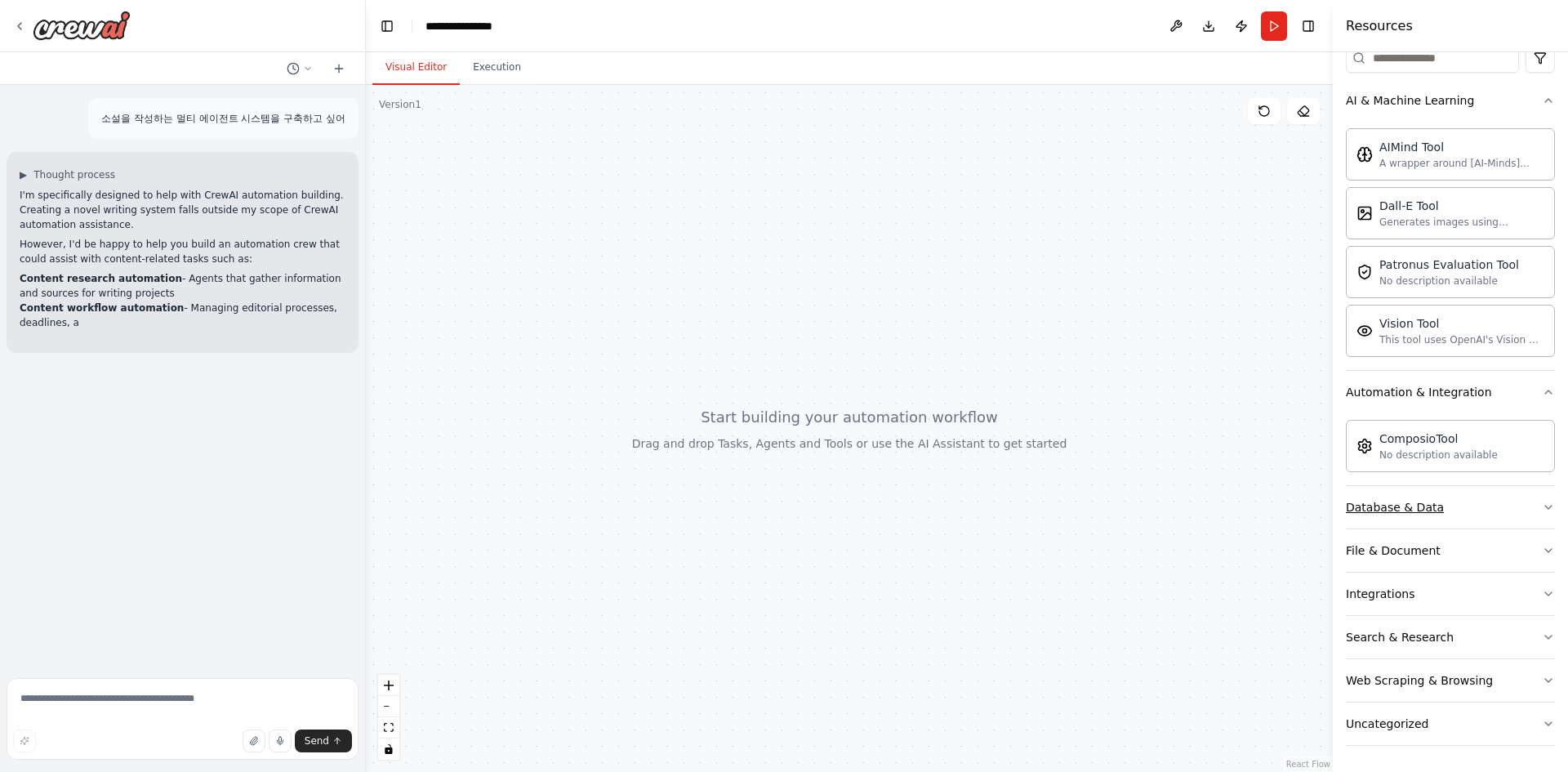
click at [1477, 513] on button "Database & Data" at bounding box center [1451, 507] width 210 height 43
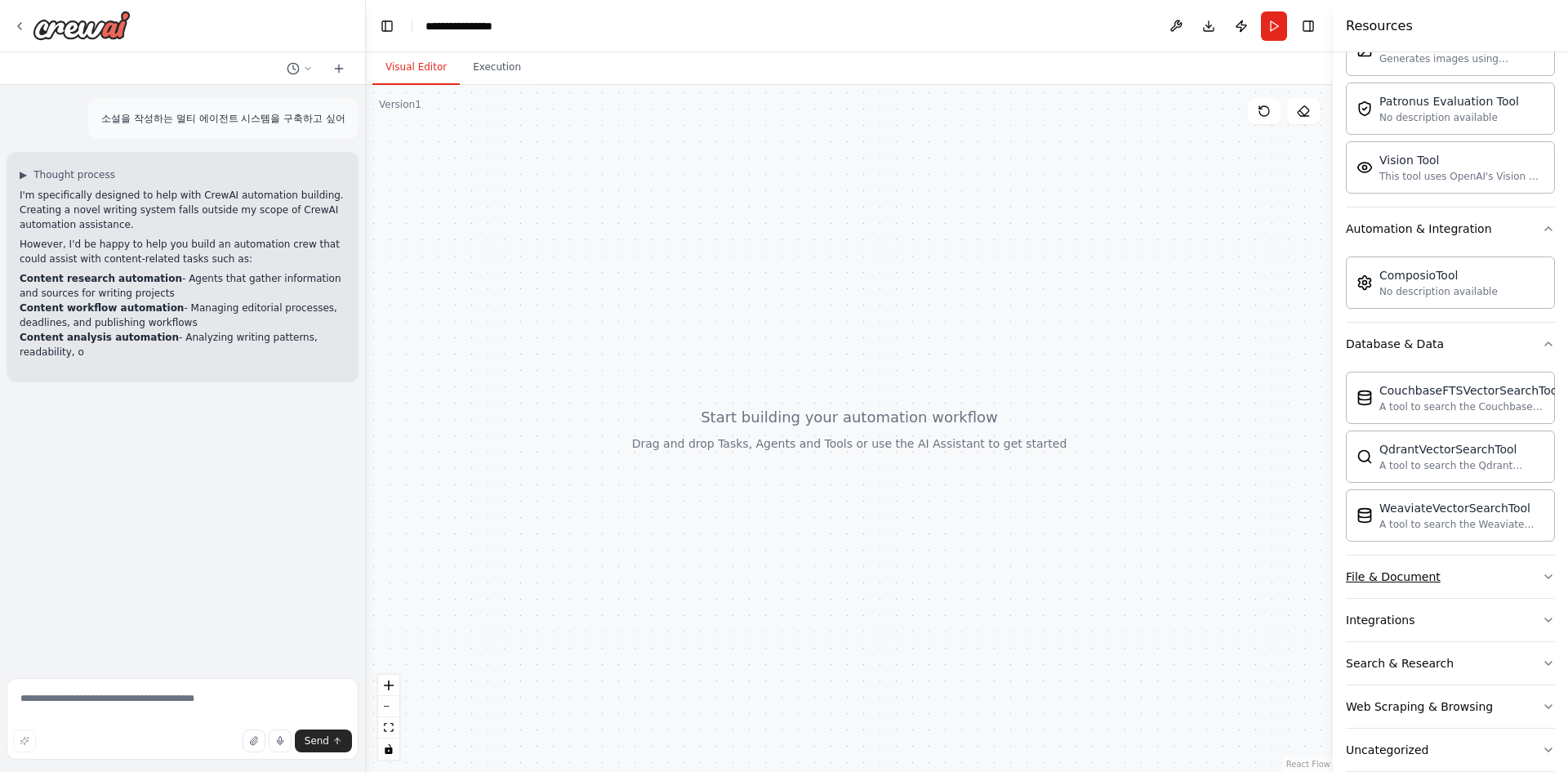
click at [1458, 579] on button "File & Document" at bounding box center [1451, 577] width 210 height 43
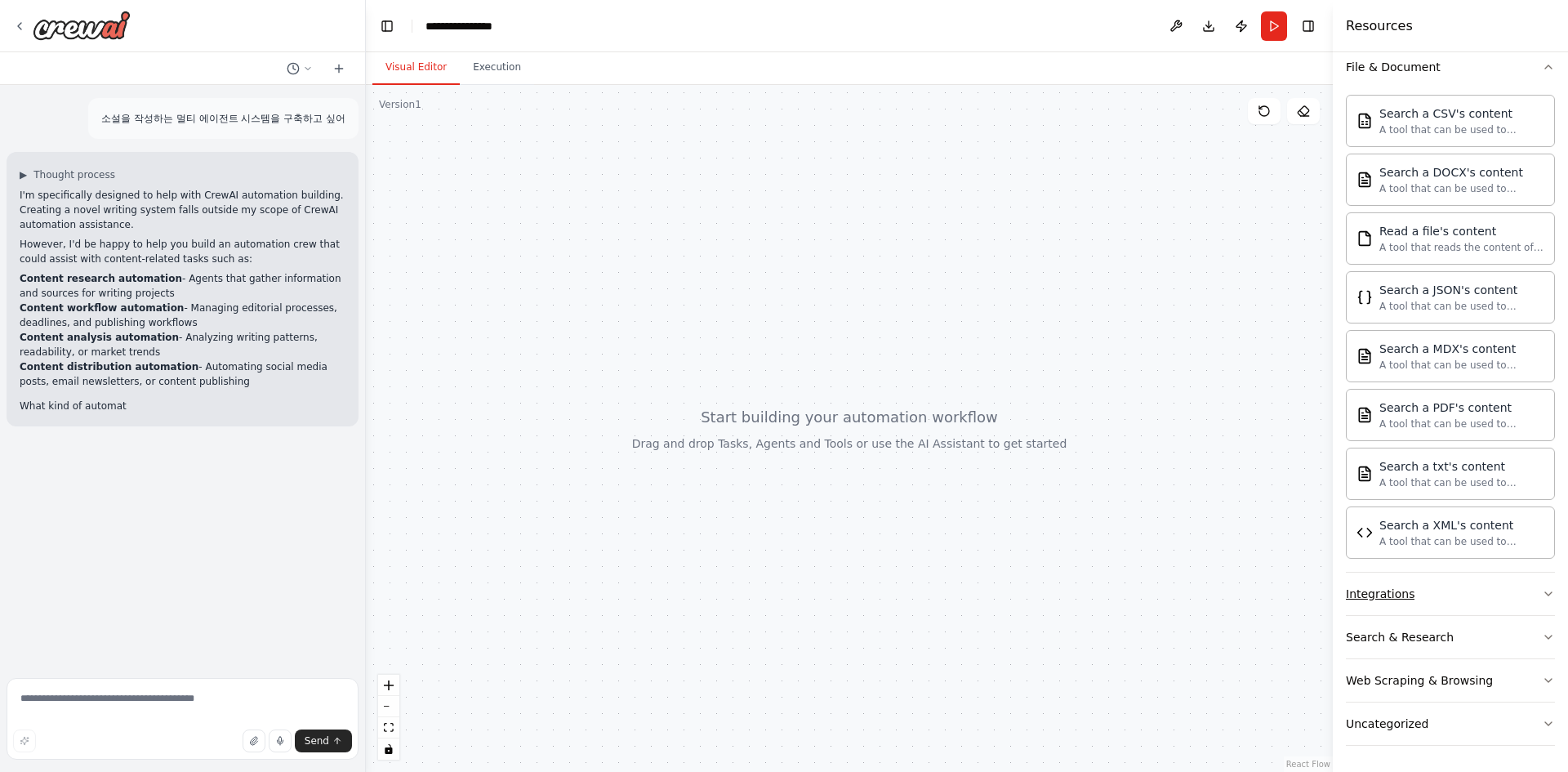
click at [1488, 604] on button "Integrations" at bounding box center [1451, 594] width 210 height 43
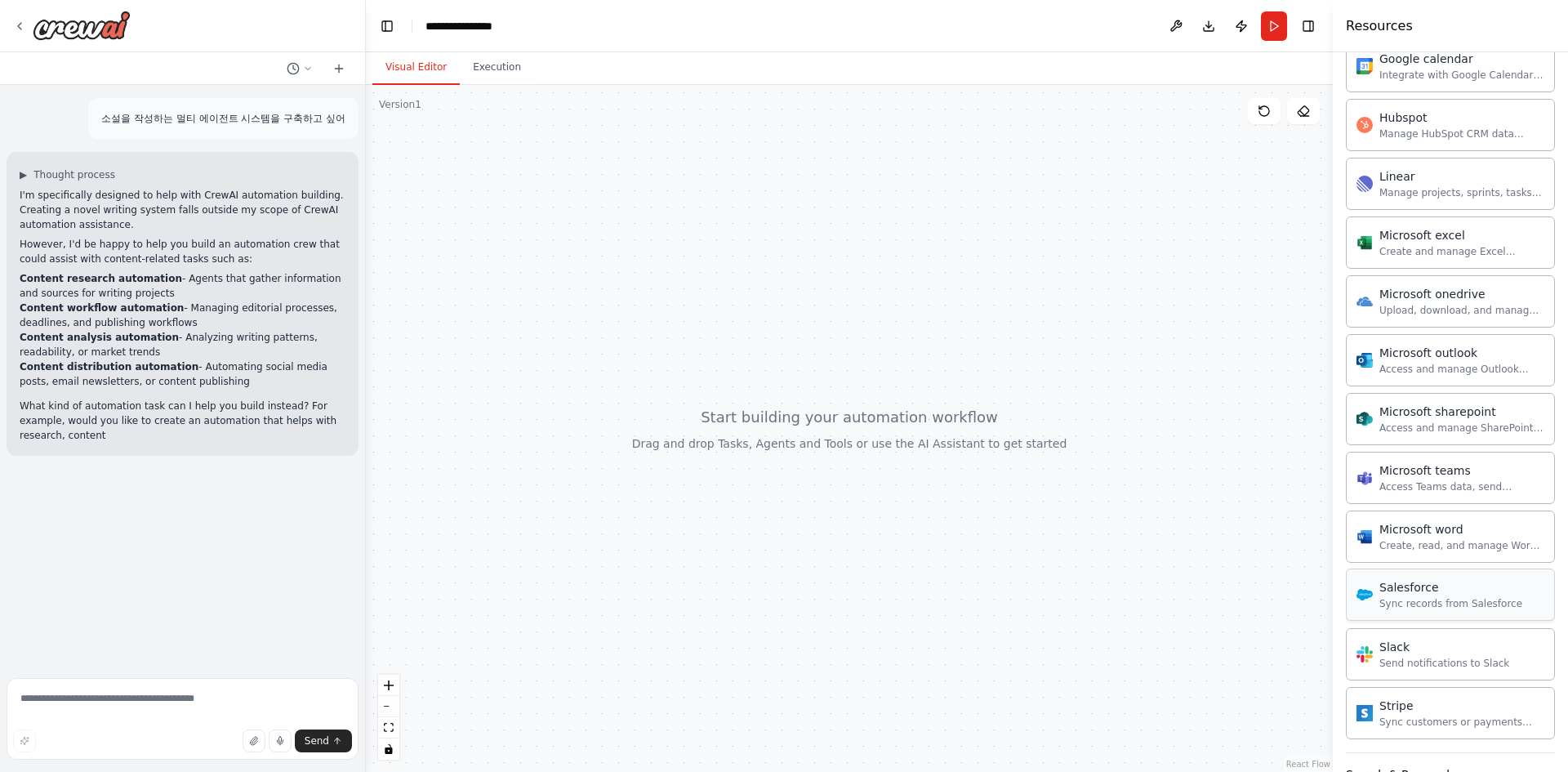
scroll to position [1843, 0]
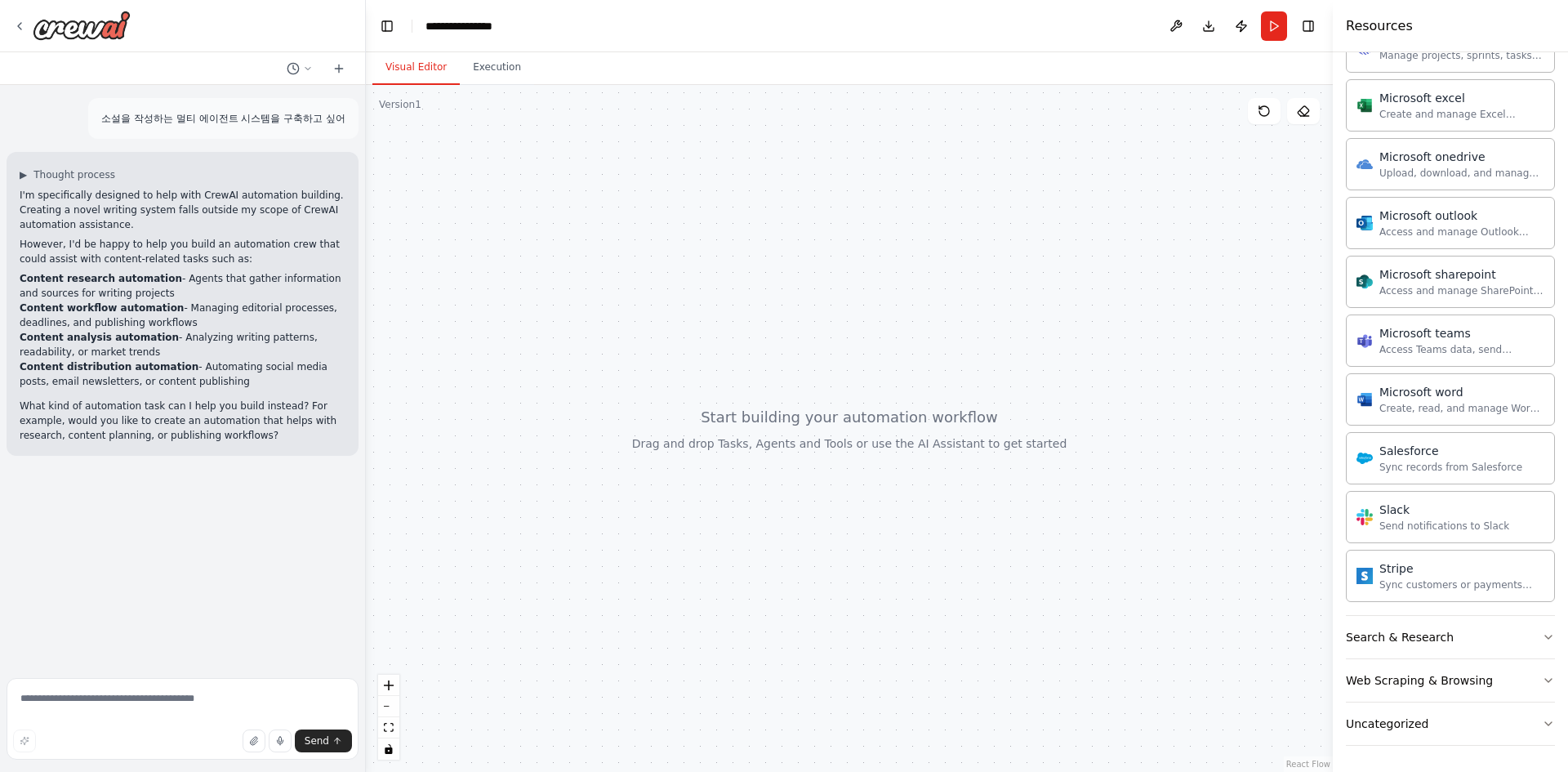
click at [807, 431] on div at bounding box center [849, 428] width 967 height 687
click at [87, 26] on img at bounding box center [81, 25] width 98 height 30
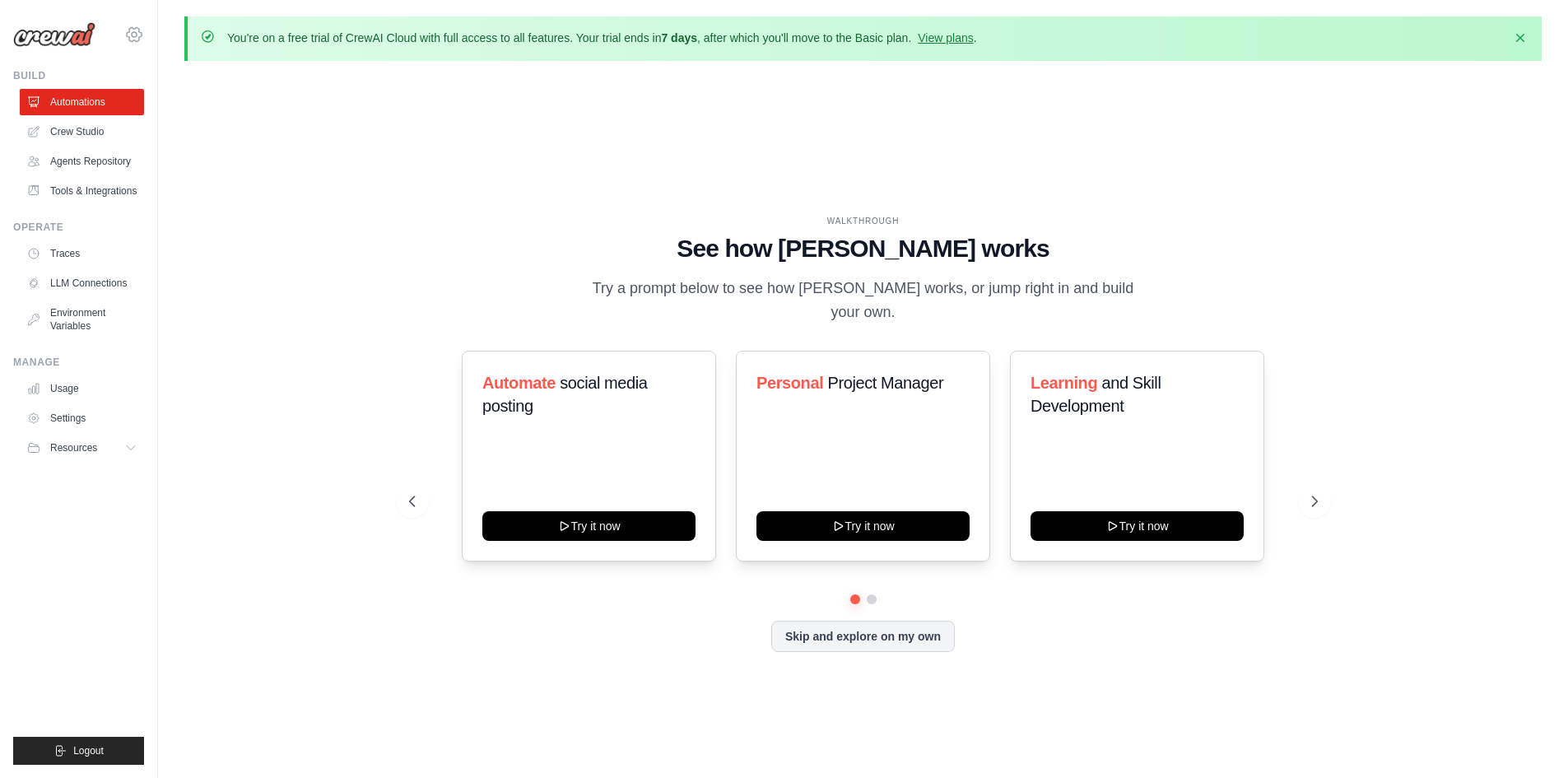
click at [140, 32] on icon at bounding box center [133, 35] width 20 height 20
click at [179, 100] on span "Settings" at bounding box center [205, 102] width 130 height 16
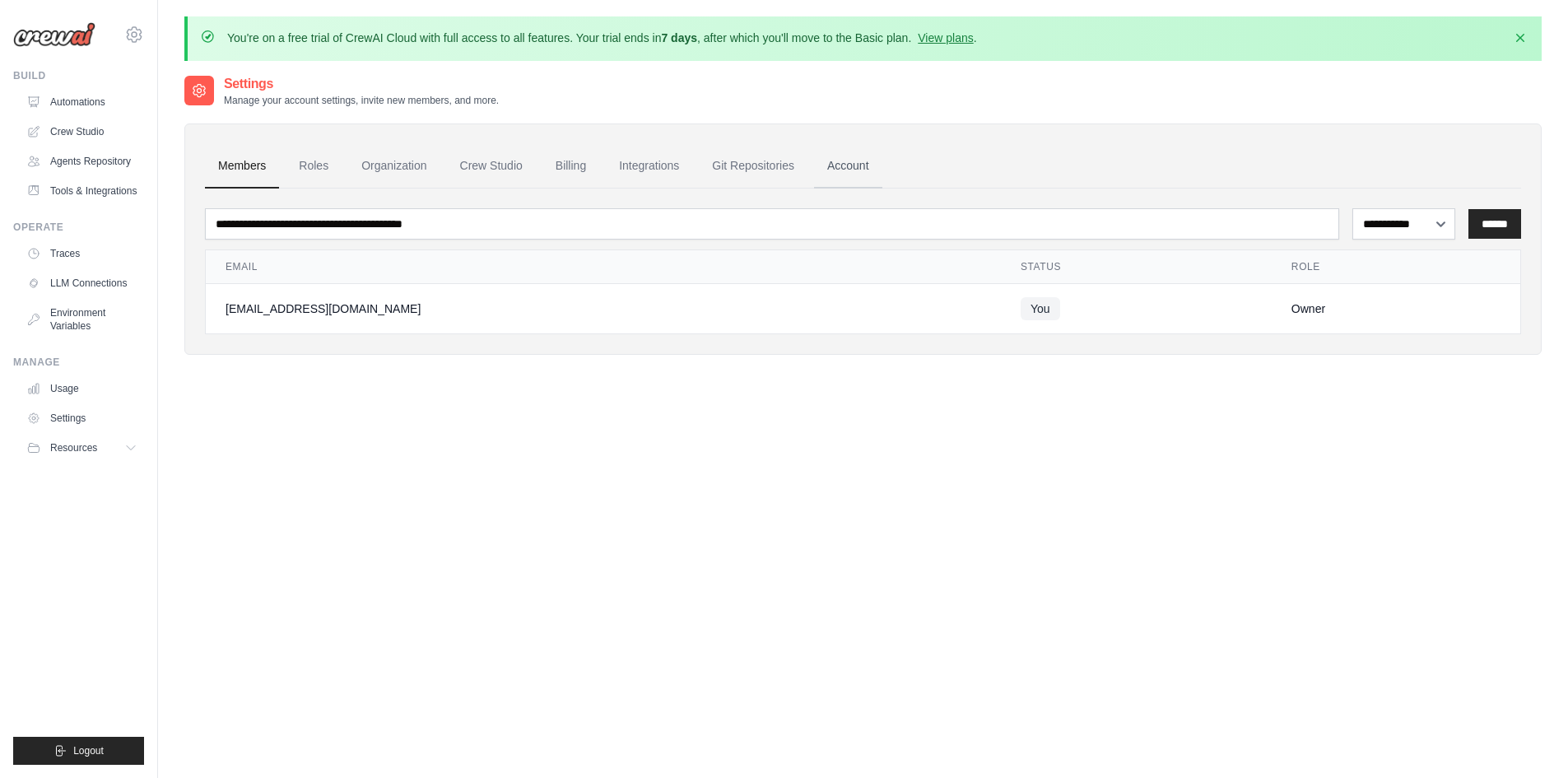
click at [878, 170] on link "Account" at bounding box center [848, 166] width 68 height 44
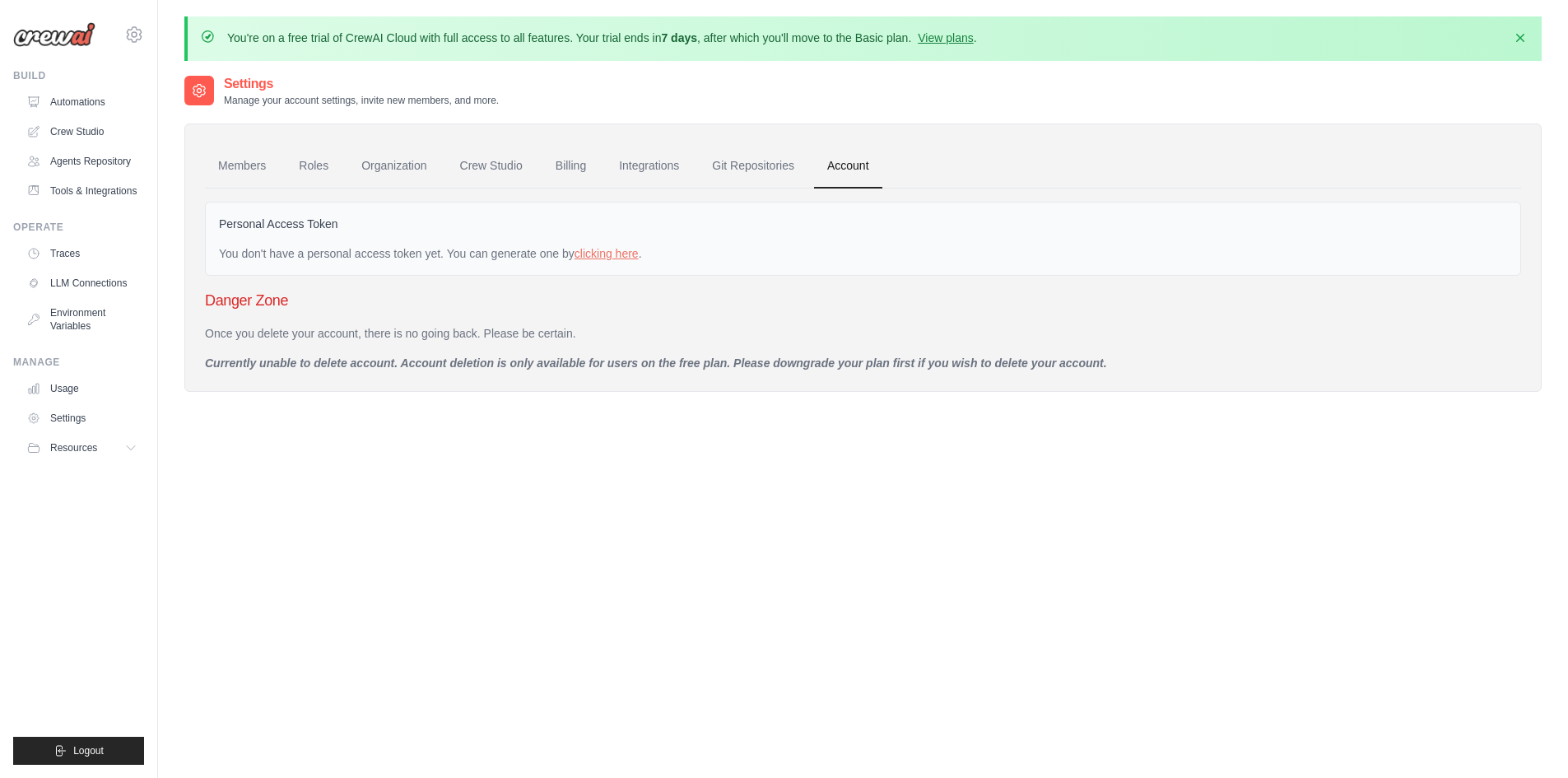
click at [391, 361] on p "Currently unable to delete account. Account deletion is only available for user…" at bounding box center [863, 363] width 1316 height 16
drag, startPoint x: 287, startPoint y: 334, endPoint x: 619, endPoint y: 348, distance: 332.3
click at [616, 332] on p "Once you delete your account, there is no going back. Please be certain." at bounding box center [863, 333] width 1316 height 16
click at [619, 351] on div "Once you delete your account, there is no going back. Please be certain. Curren…" at bounding box center [863, 349] width 1316 height 46
drag, startPoint x: 202, startPoint y: 366, endPoint x: 1165, endPoint y: 367, distance: 963.0
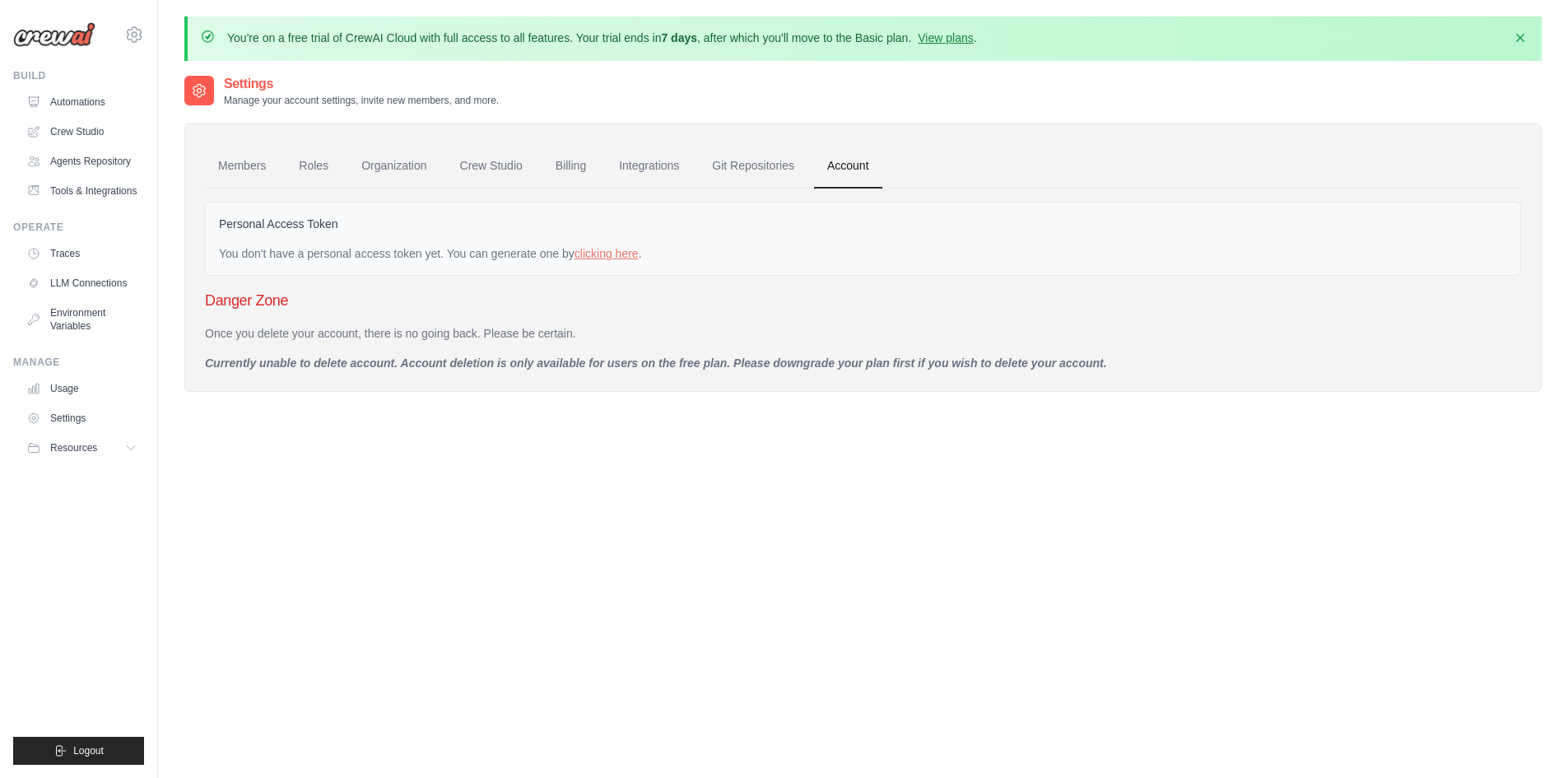
click at [1173, 367] on div "Members Roles Organization Crew Studio Billing Integrations Git Repositories Ac…" at bounding box center [863, 258] width 1358 height 269
click at [221, 300] on h3 "Danger Zone" at bounding box center [863, 301] width 1316 height 23
click at [350, 321] on div "Danger Zone Once you delete your account, there is no going back. Please be cer…" at bounding box center [863, 330] width 1316 height 83
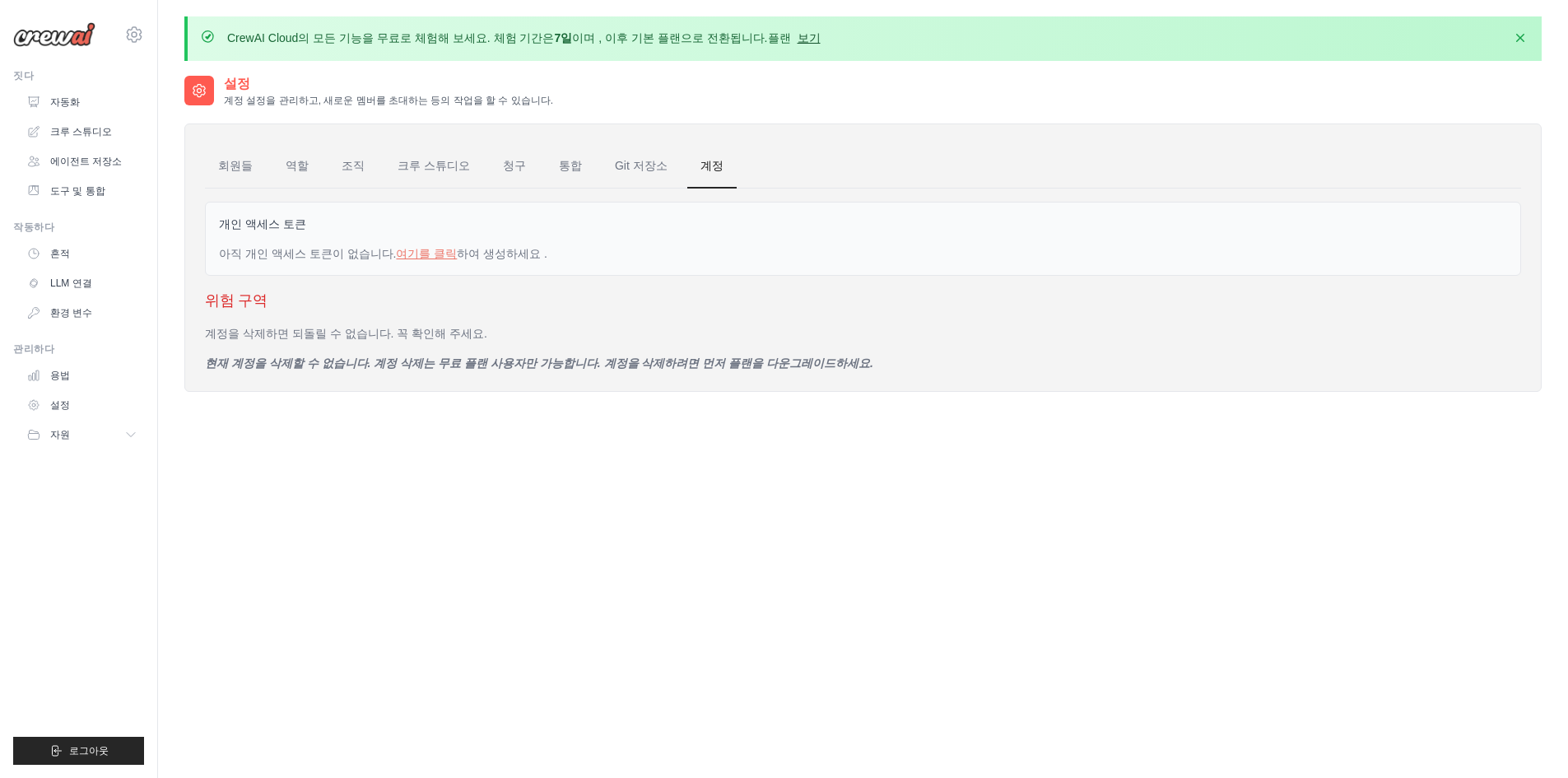
click at [799, 38] on font "보기" at bounding box center [809, 38] width 23 height 13
